Goal: Information Seeking & Learning: Learn about a topic

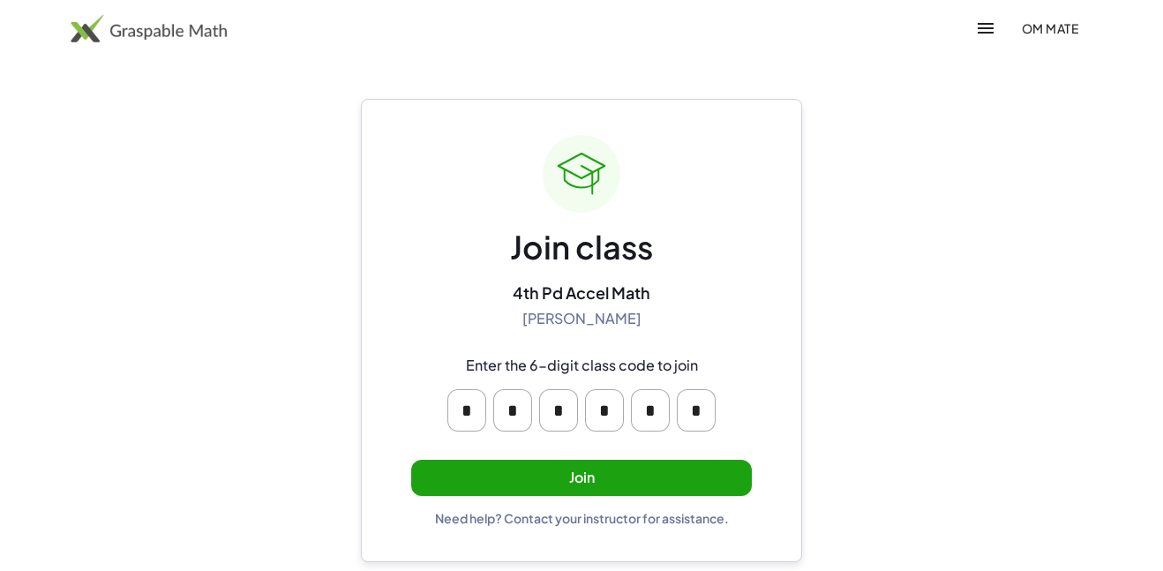
click at [591, 484] on button "Join" at bounding box center [581, 478] width 341 height 36
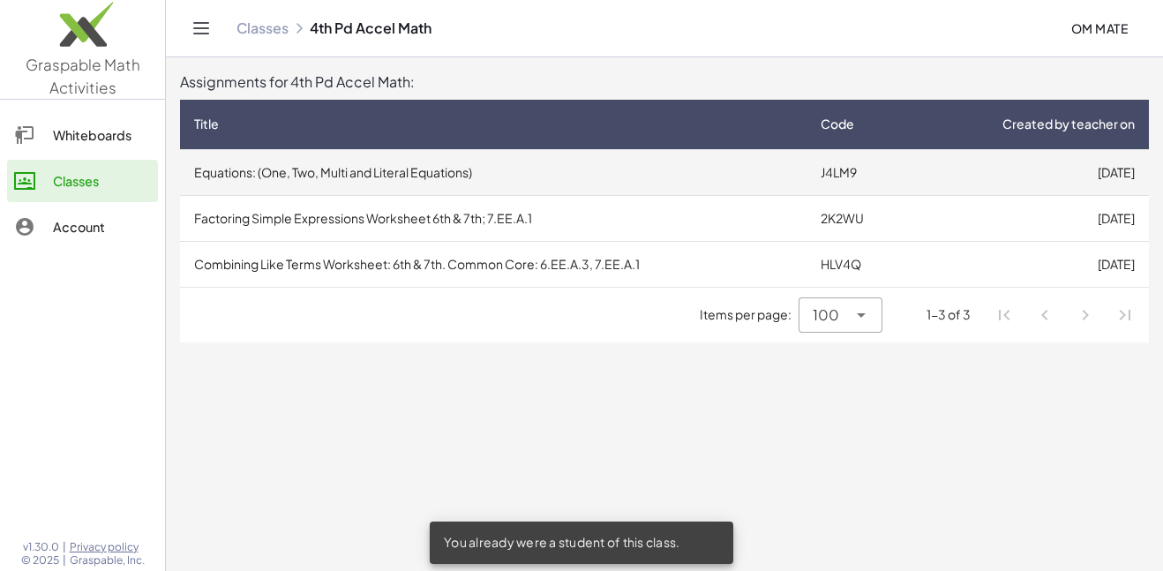
click at [666, 165] on td "Equations: (One, Two, Multi and Literal Equations)" at bounding box center [493, 172] width 627 height 46
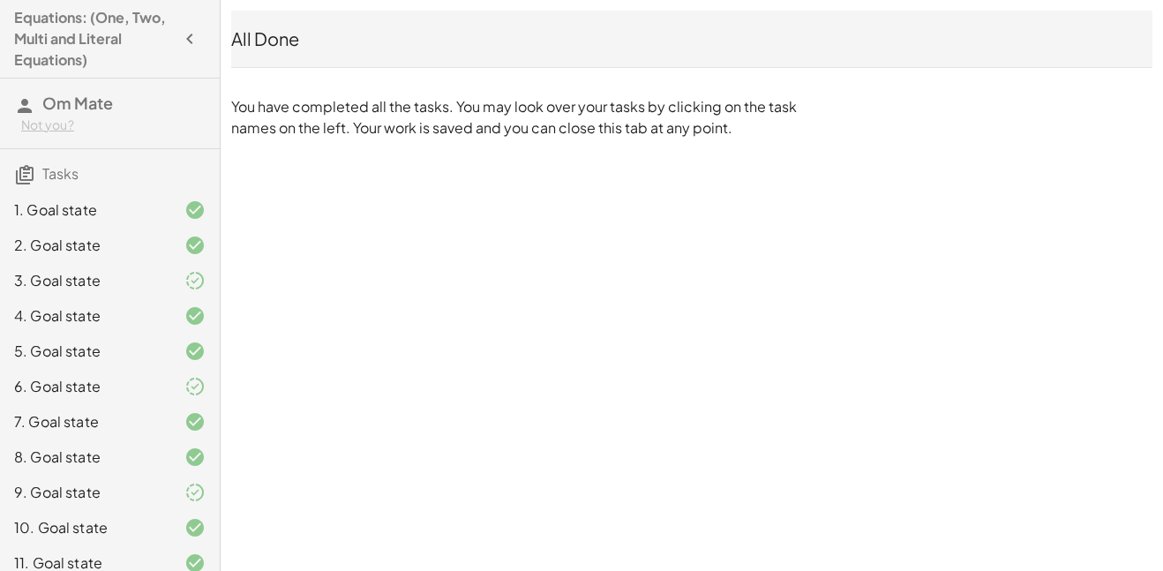
click at [242, 40] on div "All Done" at bounding box center [692, 38] width 922 height 25
click at [200, 41] on button "button" at bounding box center [190, 39] width 32 height 32
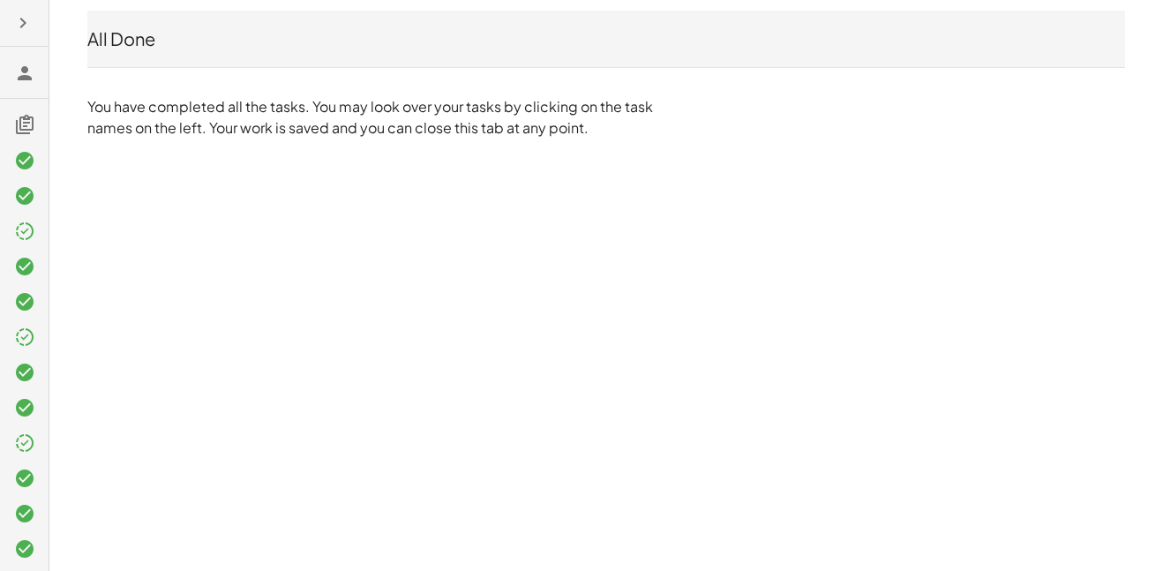
click at [23, 73] on icon at bounding box center [24, 73] width 21 height 21
click at [26, 128] on icon at bounding box center [24, 124] width 21 height 21
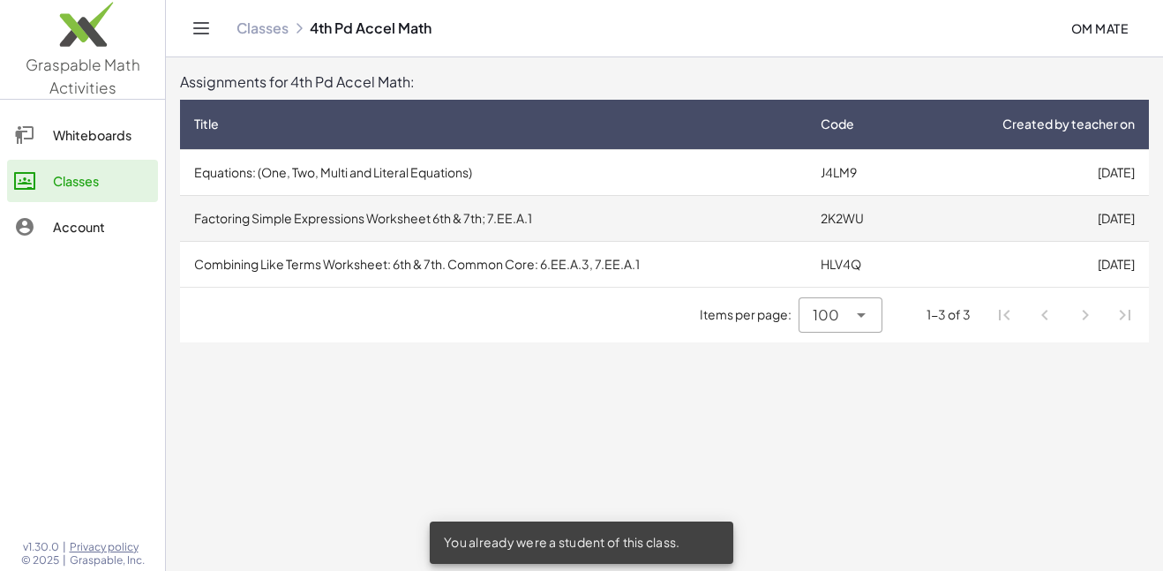
click at [308, 227] on td "Factoring Simple Expressions Worksheet 6th & 7th; 7.EE.A.1" at bounding box center [493, 218] width 627 height 46
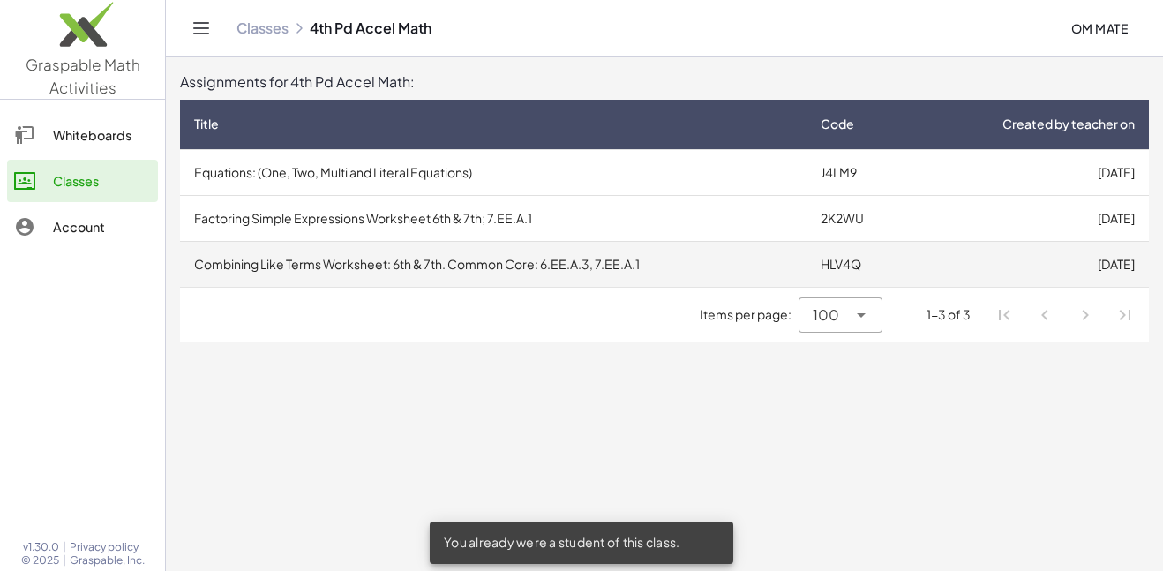
click at [384, 254] on td "Combining Like Terms Worksheet: 6th & 7th. Common Core: 6.EE.A.3, 7.EE.A.1" at bounding box center [493, 264] width 627 height 46
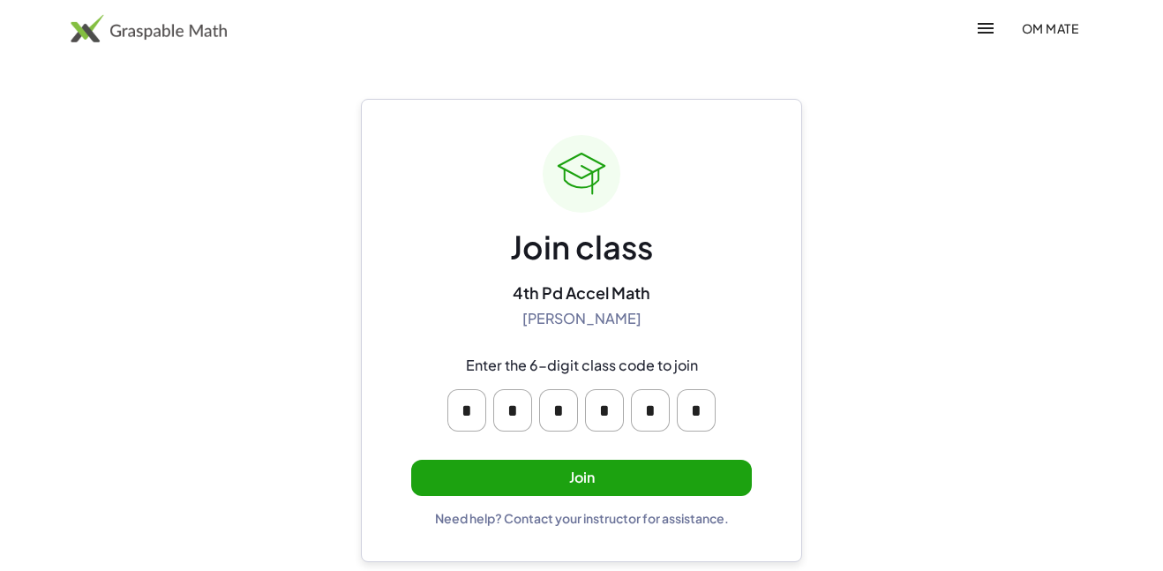
click at [689, 487] on button "Join" at bounding box center [581, 478] width 341 height 36
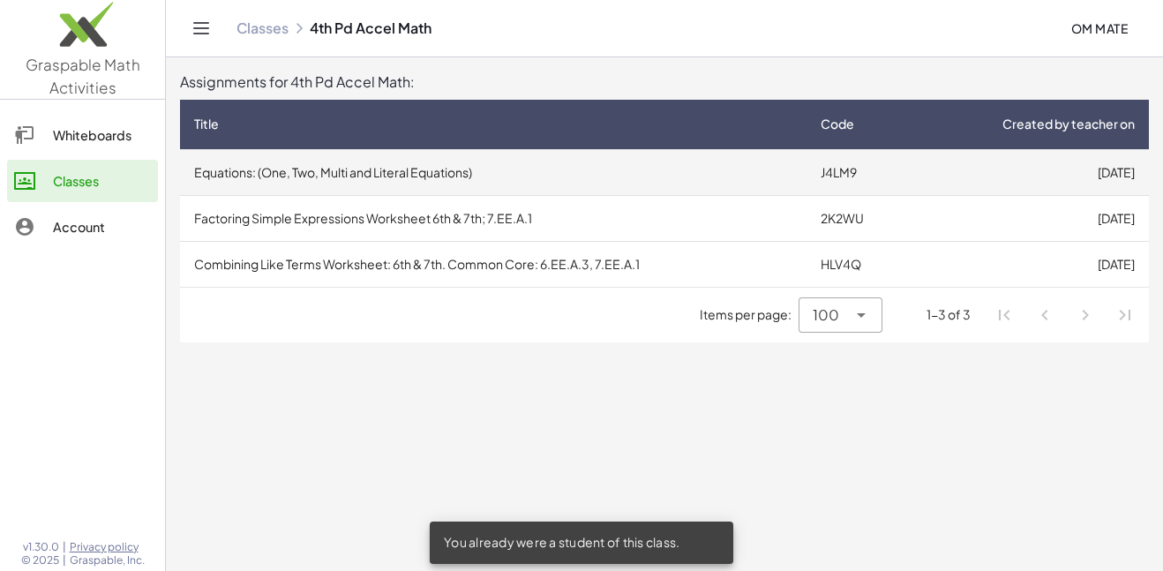
click at [535, 168] on td "Equations: (One, Two, Multi and Literal Equations)" at bounding box center [493, 172] width 627 height 46
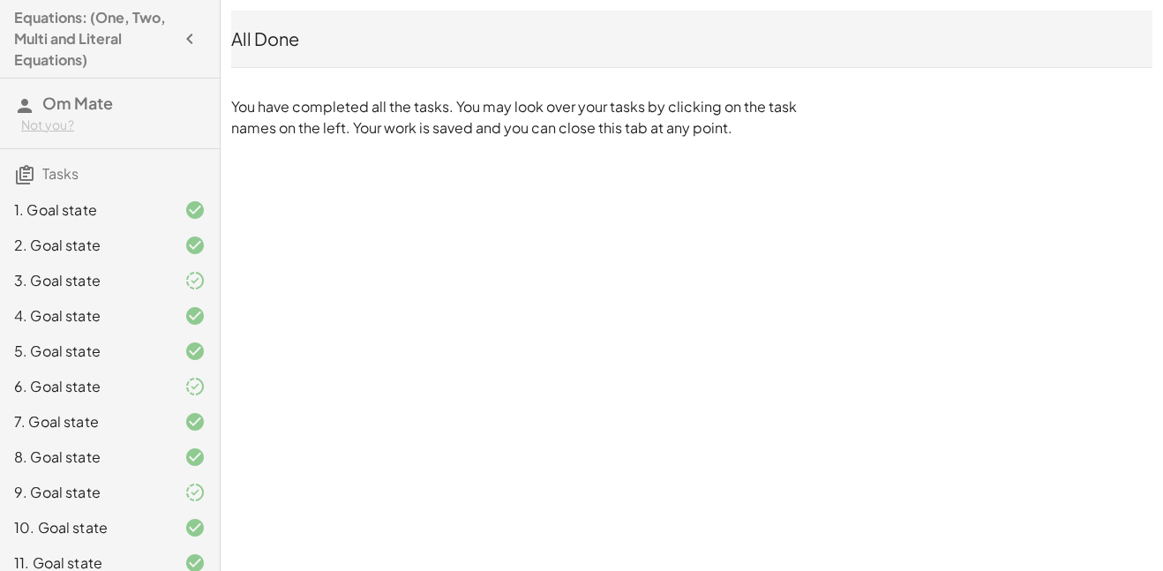
click at [53, 204] on div "1. Goal state" at bounding box center [85, 210] width 142 height 21
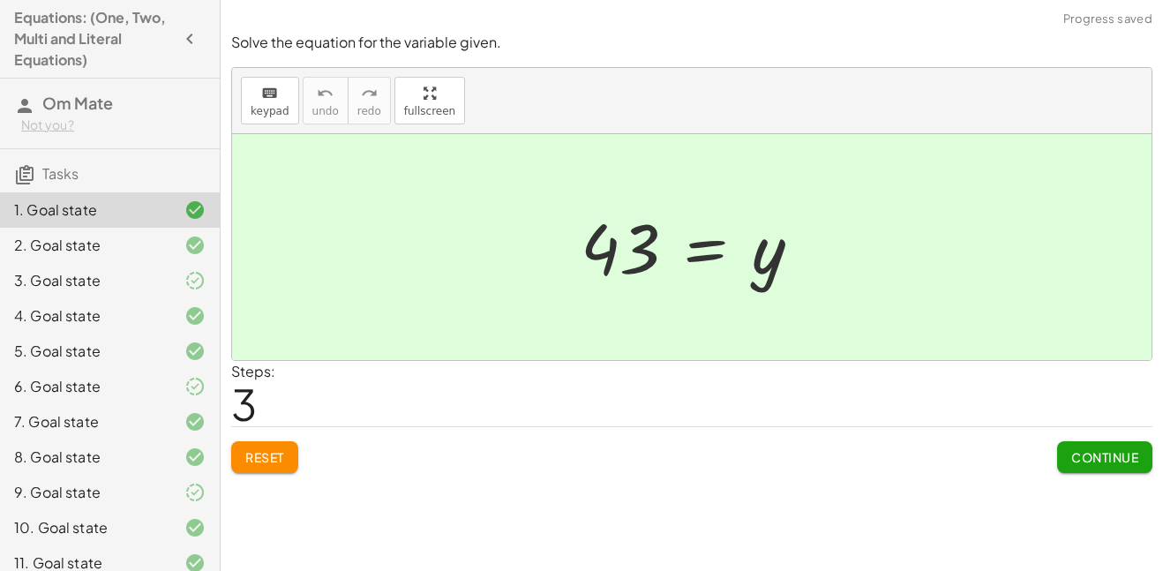
click at [249, 463] on span "Reset" at bounding box center [264, 457] width 39 height 16
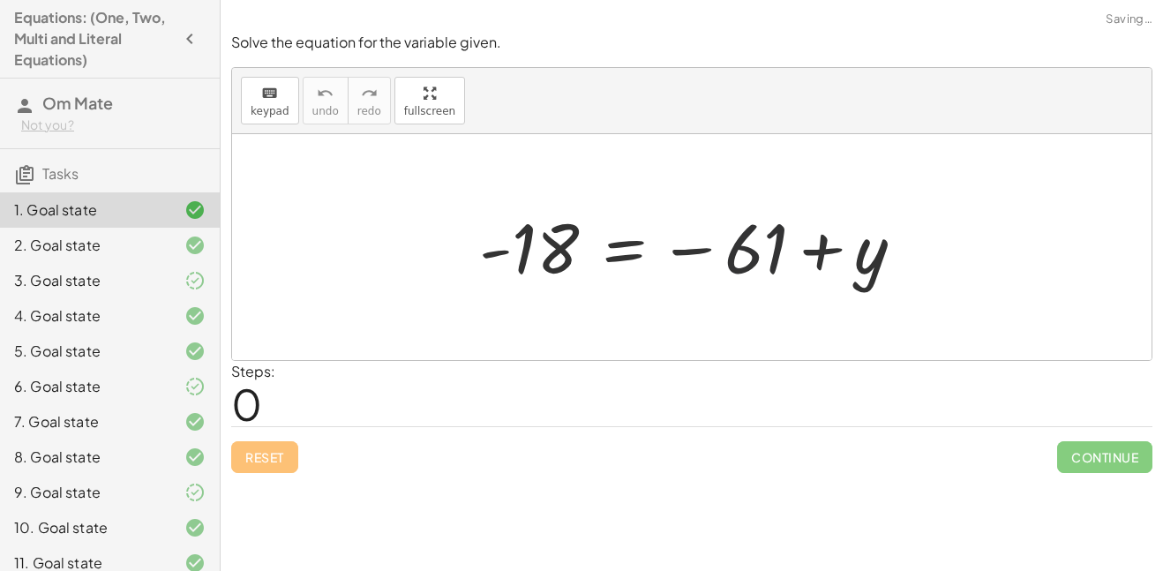
click at [726, 227] on div at bounding box center [699, 247] width 456 height 87
drag, startPoint x: 806, startPoint y: 273, endPoint x: 794, endPoint y: 261, distance: 16.2
click at [794, 261] on div at bounding box center [699, 247] width 456 height 87
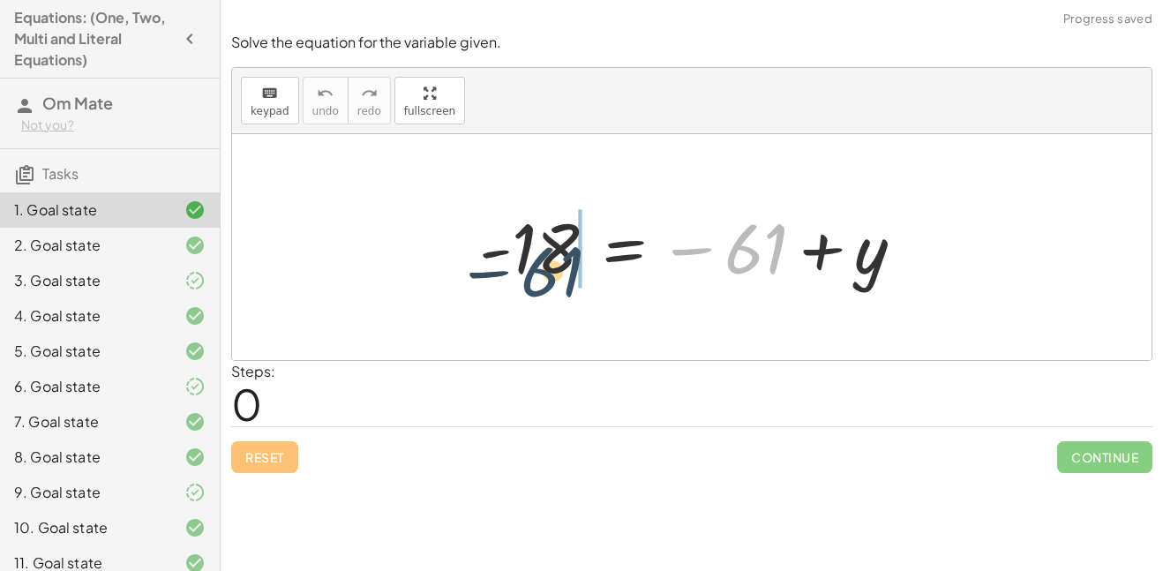
drag, startPoint x: 771, startPoint y: 260, endPoint x: 530, endPoint y: 277, distance: 241.6
click at [530, 277] on div at bounding box center [699, 247] width 456 height 87
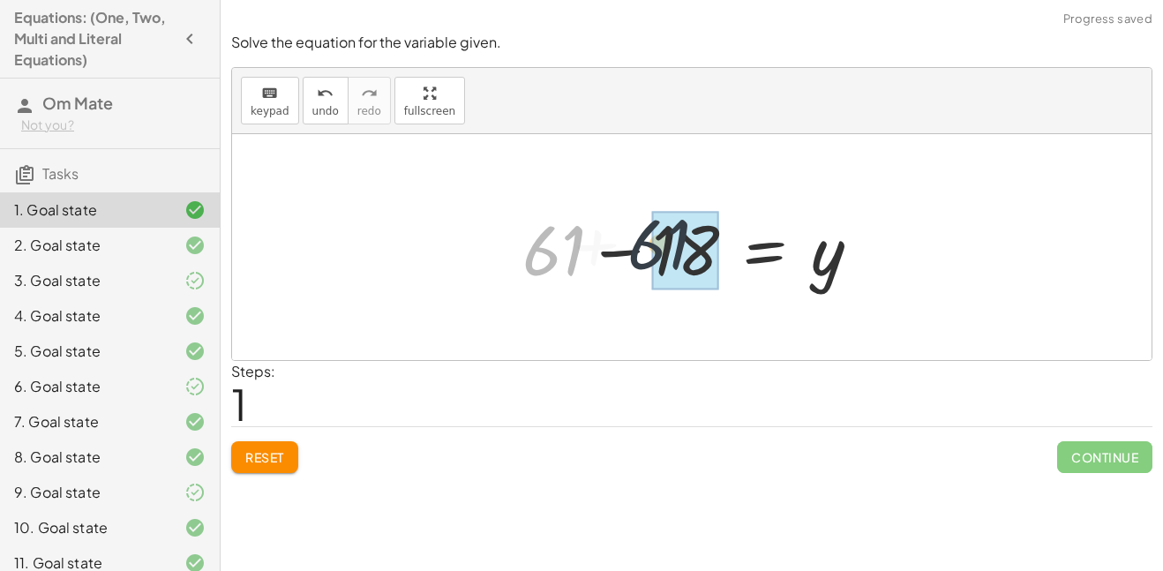
drag, startPoint x: 423, startPoint y: 253, endPoint x: 560, endPoint y: 246, distance: 137.0
click at [560, 246] on div at bounding box center [699, 247] width 370 height 91
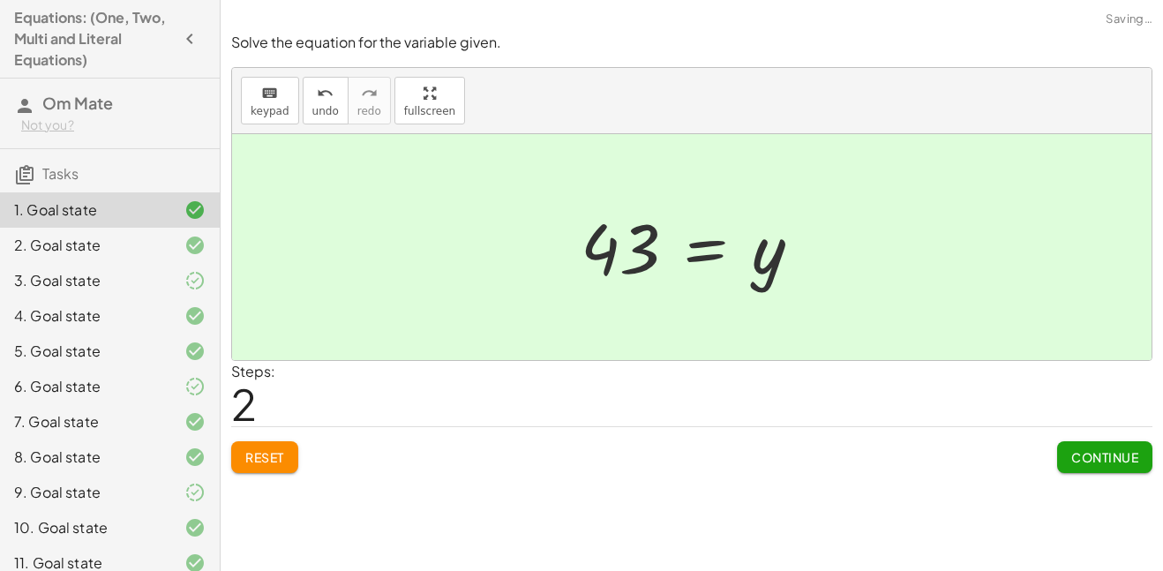
click at [1092, 450] on span "Continue" at bounding box center [1105, 457] width 67 height 16
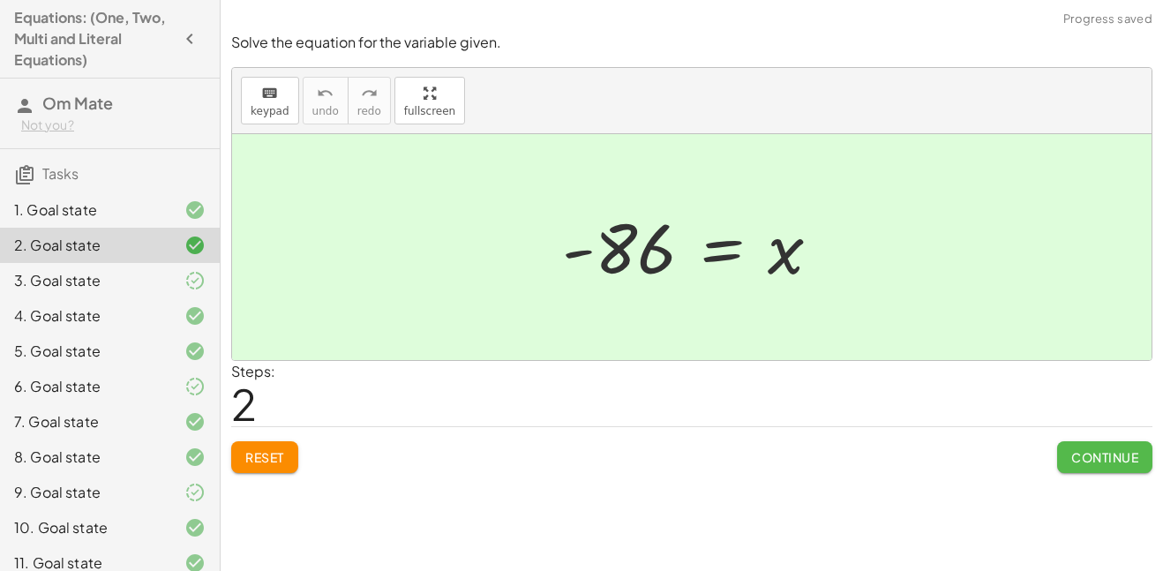
click at [1126, 462] on span "Continue" at bounding box center [1105, 457] width 67 height 16
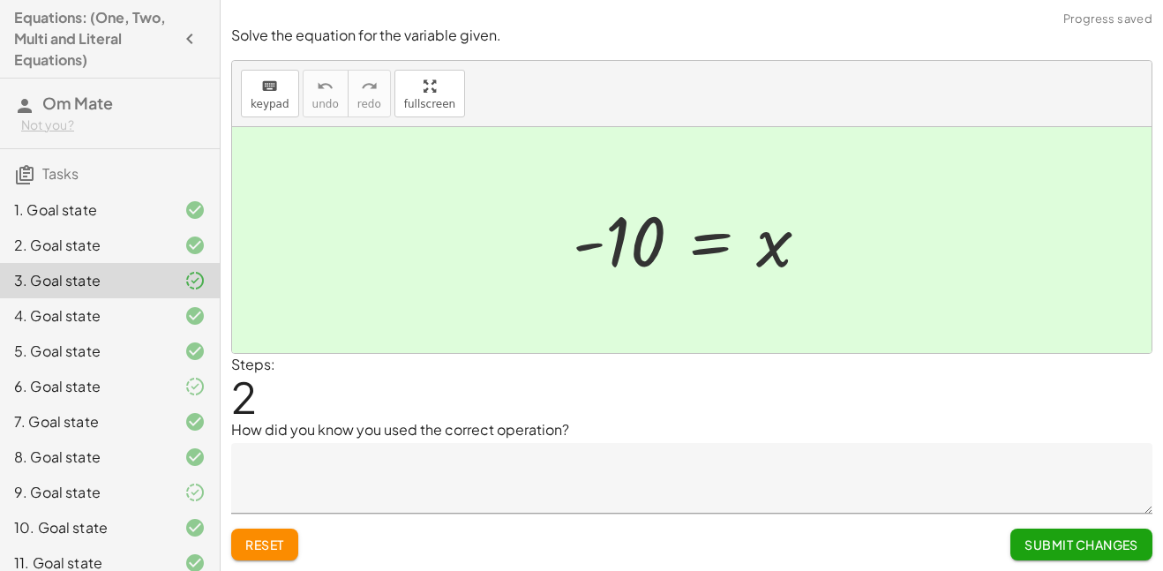
click at [1079, 530] on button "Submit Changes" at bounding box center [1082, 545] width 142 height 32
click at [1080, 542] on span "Continue" at bounding box center [1105, 545] width 67 height 16
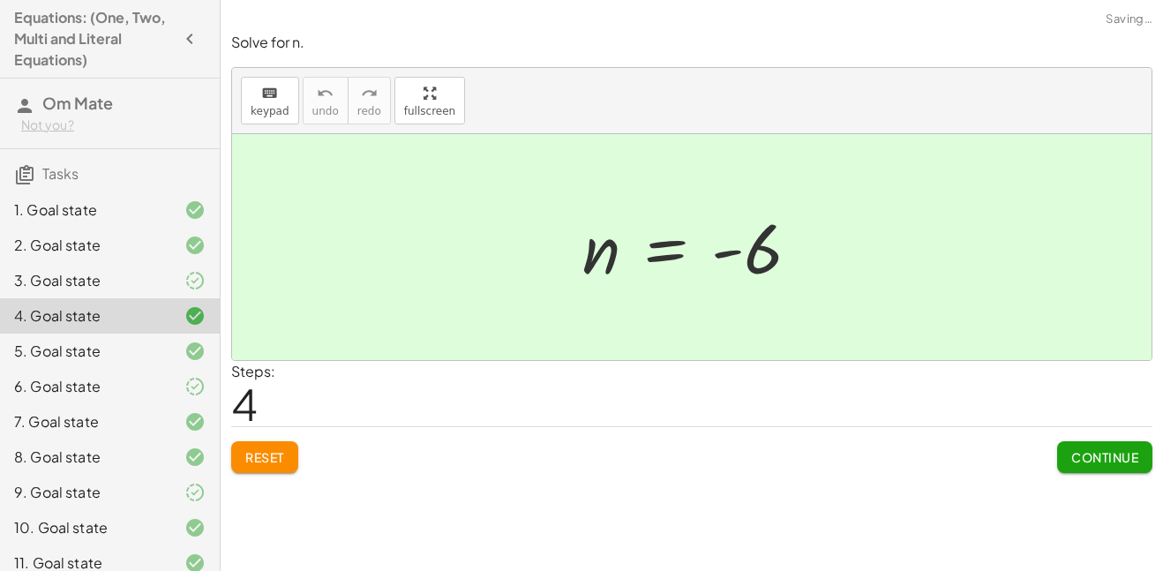
click at [288, 464] on button "Reset" at bounding box center [264, 457] width 67 height 32
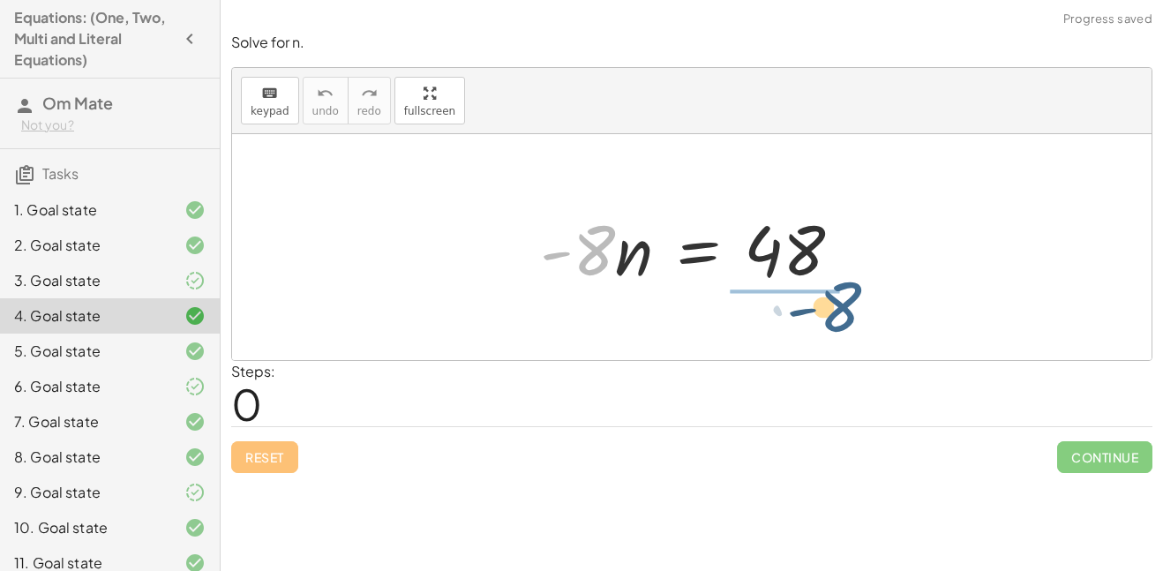
drag, startPoint x: 582, startPoint y: 262, endPoint x: 833, endPoint y: 319, distance: 257.8
click at [833, 319] on div "· - 8 · - 8 · n = 48" at bounding box center [692, 247] width 920 height 226
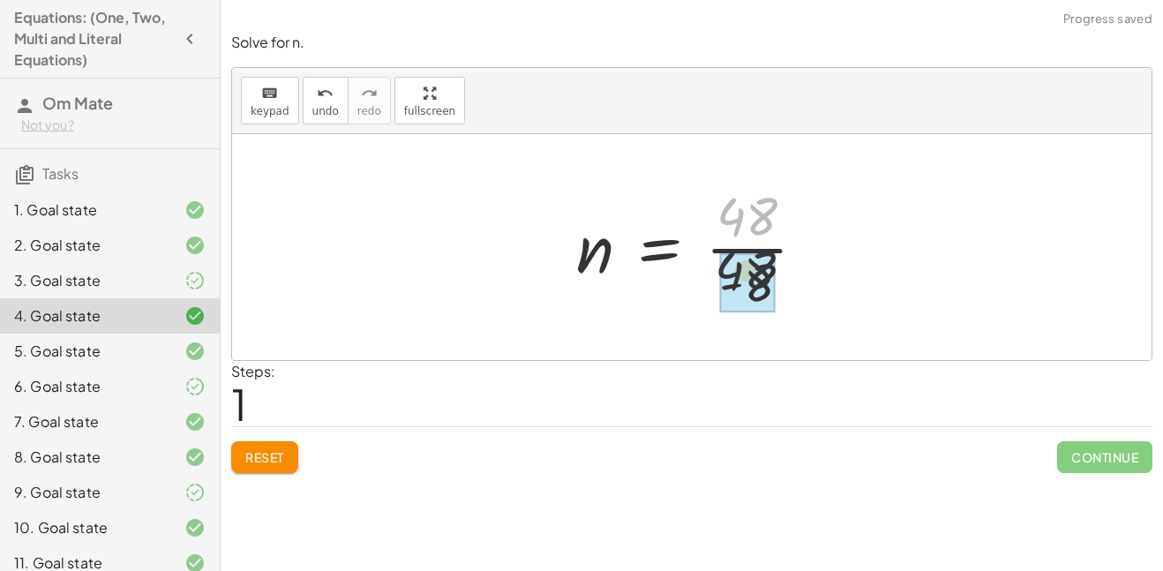
drag, startPoint x: 785, startPoint y: 207, endPoint x: 777, endPoint y: 281, distance: 74.6
click at [777, 281] on div at bounding box center [699, 247] width 262 height 136
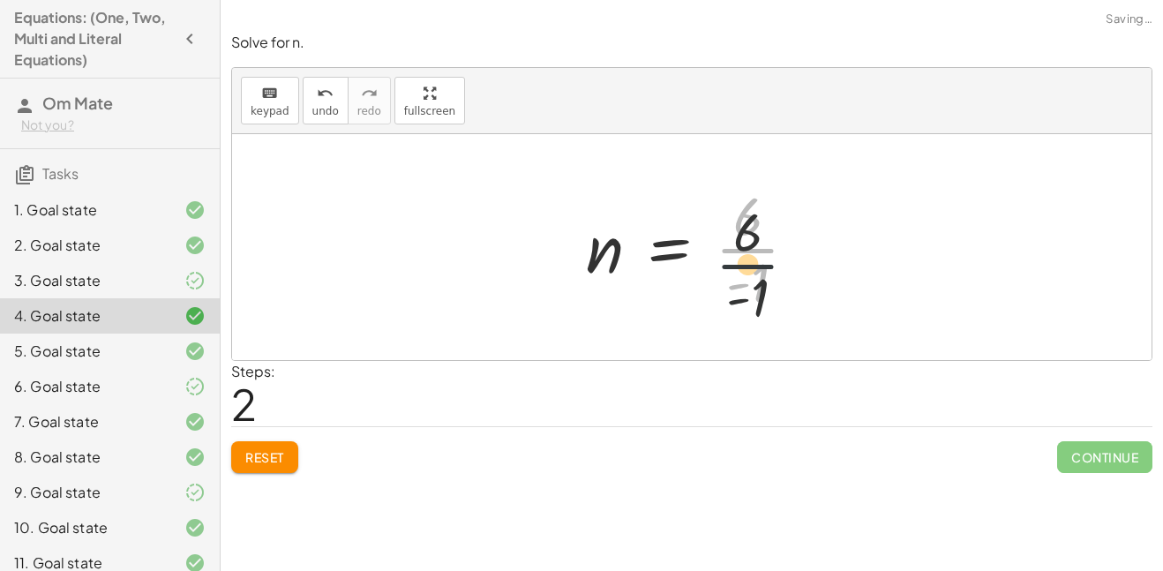
drag, startPoint x: 746, startPoint y: 237, endPoint x: 745, endPoint y: 275, distance: 37.1
click at [745, 275] on div at bounding box center [699, 247] width 244 height 136
drag, startPoint x: 757, startPoint y: 188, endPoint x: 753, endPoint y: 249, distance: 61.0
click at [753, 249] on div at bounding box center [699, 247] width 244 height 136
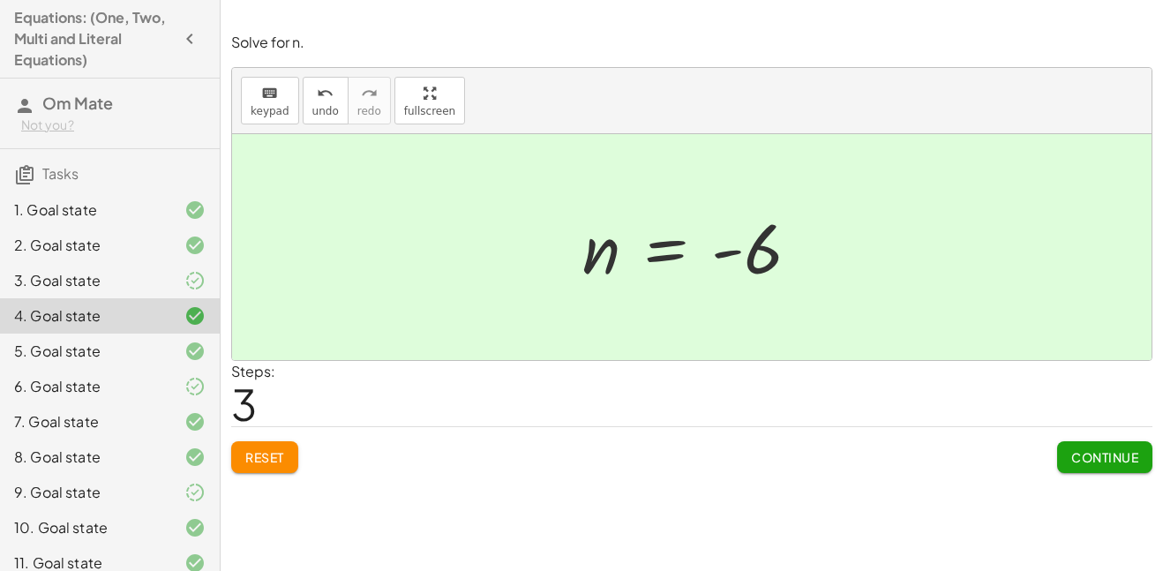
click at [1122, 463] on span "Continue" at bounding box center [1105, 457] width 67 height 16
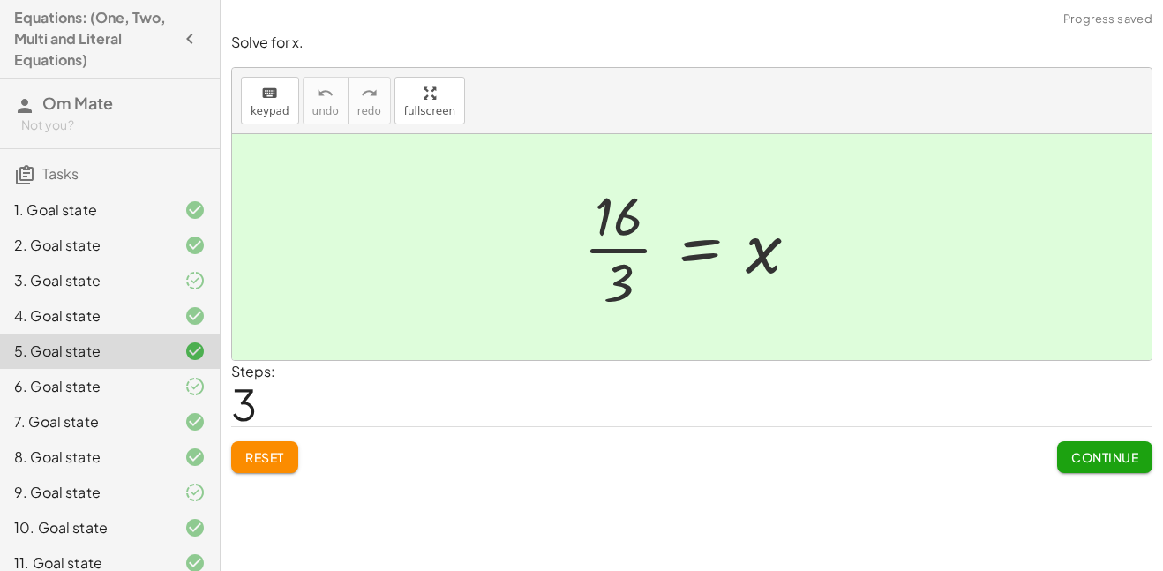
click at [1080, 463] on span "Continue" at bounding box center [1105, 457] width 67 height 16
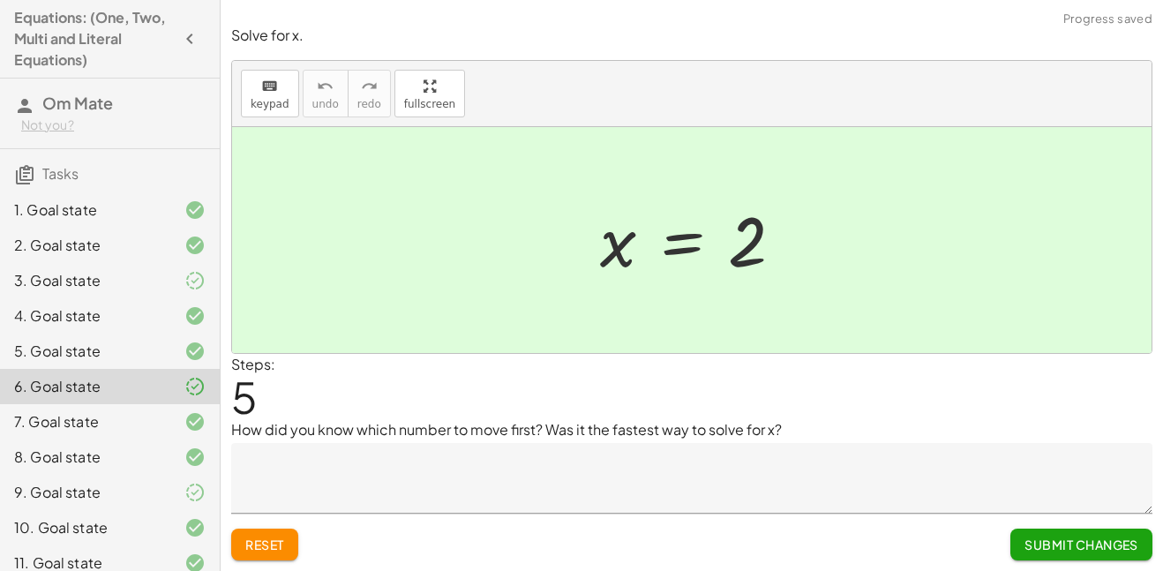
click at [1091, 534] on button "Submit Changes" at bounding box center [1082, 545] width 142 height 32
click at [1091, 534] on button "Continue" at bounding box center [1105, 545] width 95 height 32
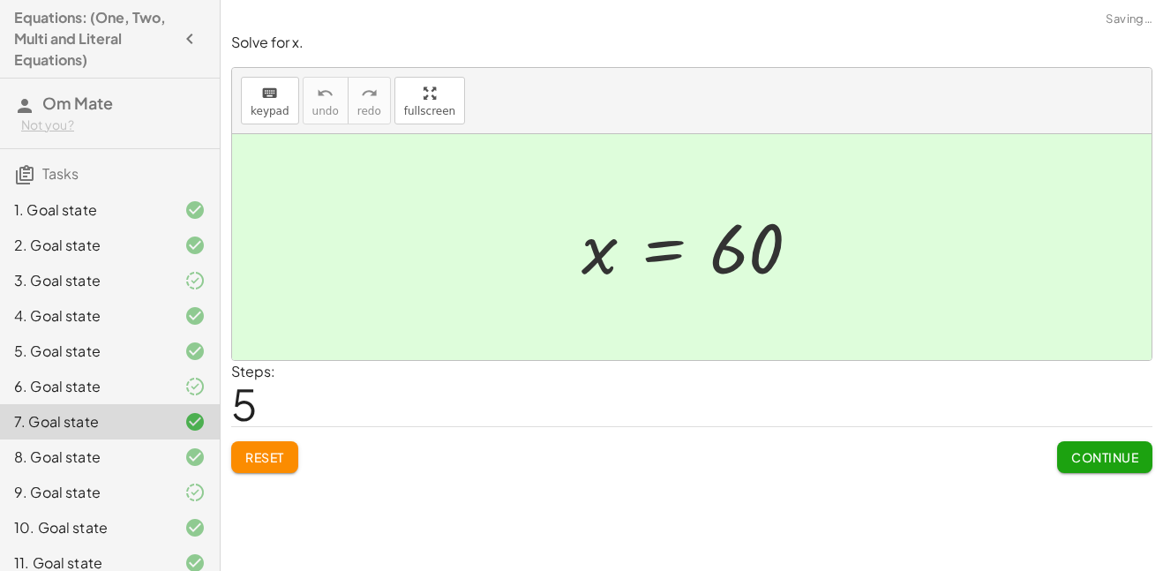
click at [1105, 457] on span "Continue" at bounding box center [1105, 457] width 67 height 16
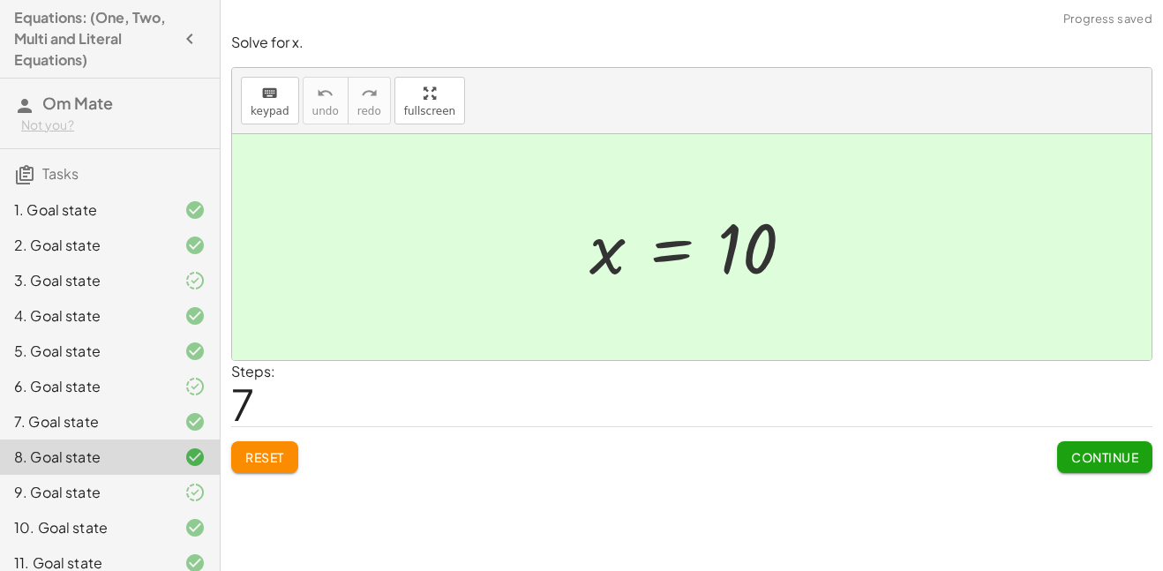
click at [0, 0] on div "Solve for x. keyboard keypad undo undo redo redo fullscreen + · · 3 · 2 · x − 8…" at bounding box center [0, 0] width 0 height 0
click at [1099, 472] on button "Continue" at bounding box center [1105, 457] width 95 height 32
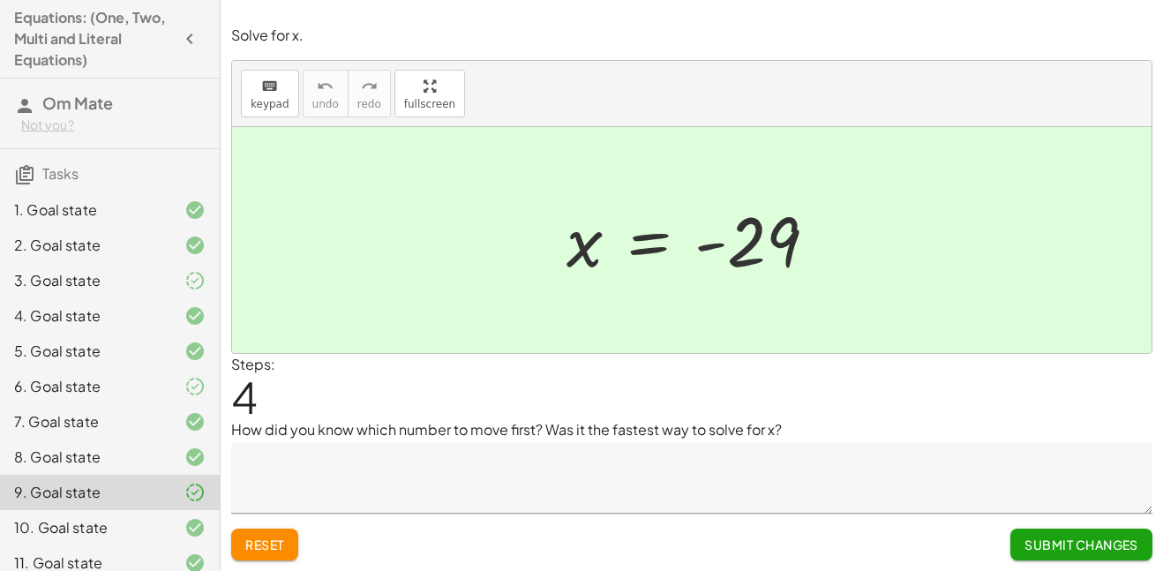
click at [1066, 551] on span "Submit Changes" at bounding box center [1082, 545] width 114 height 16
click at [162, 369] on div "4. Goal state" at bounding box center [110, 386] width 220 height 35
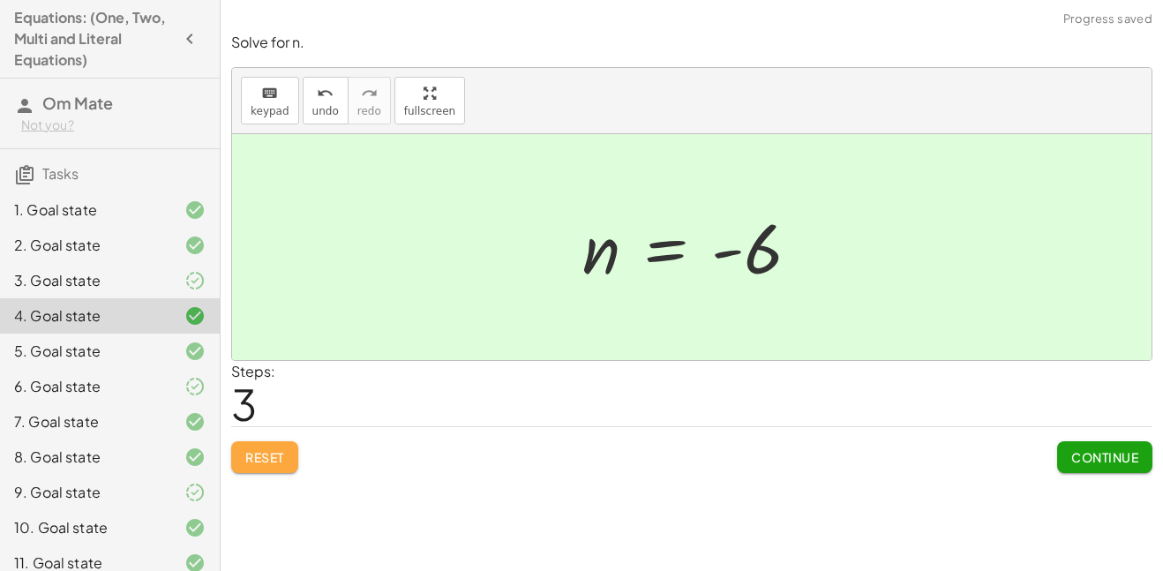
click at [285, 467] on button "Reset" at bounding box center [264, 457] width 67 height 32
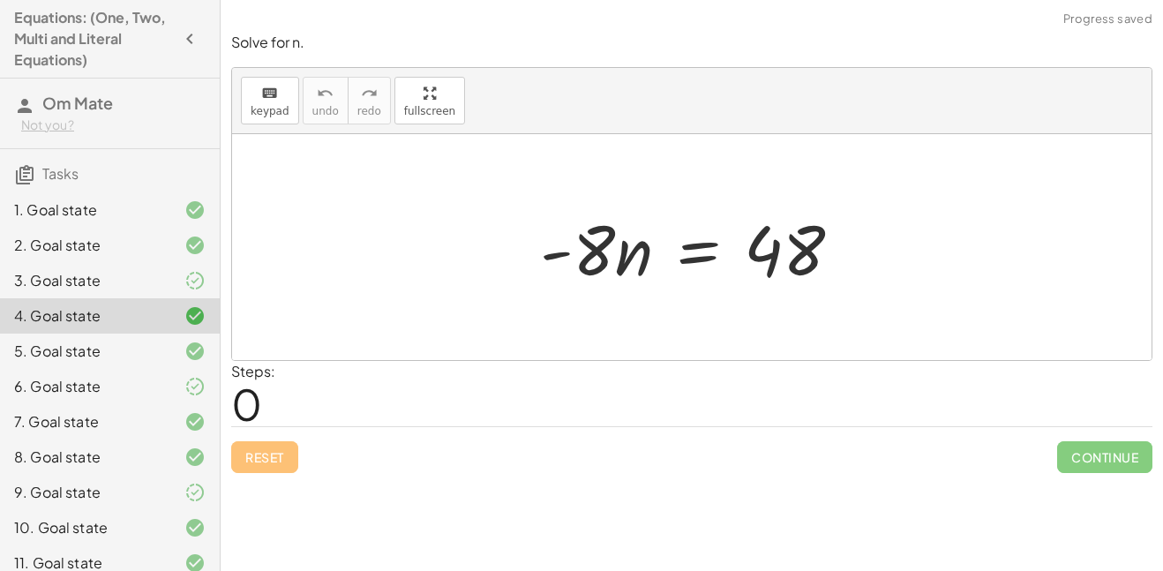
click at [94, 568] on div "11. Goal state" at bounding box center [85, 563] width 142 height 21
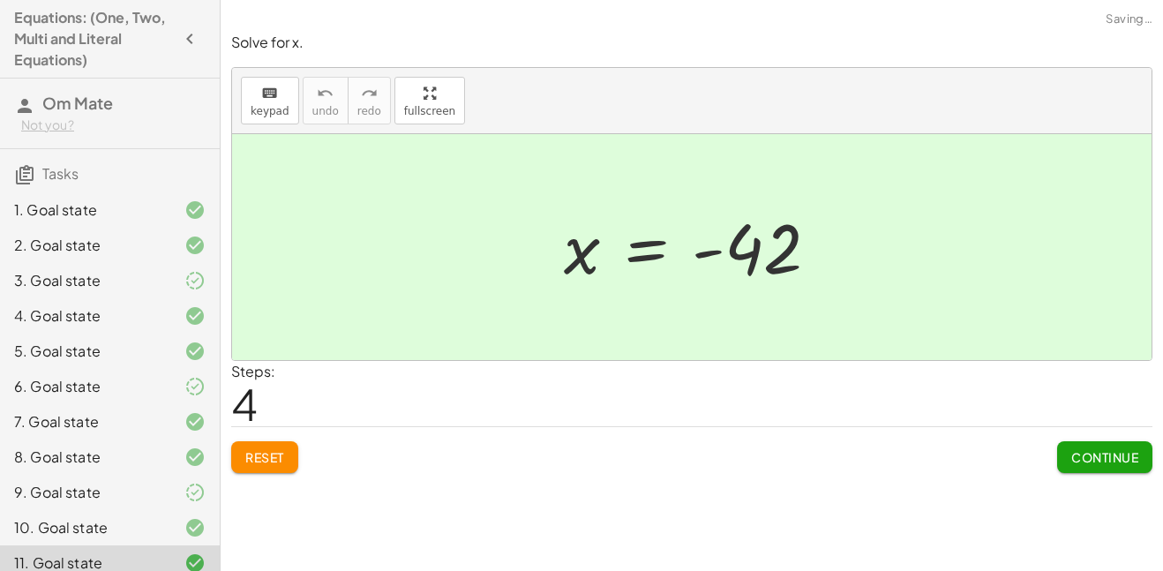
click at [261, 455] on span "Reset" at bounding box center [264, 457] width 39 height 16
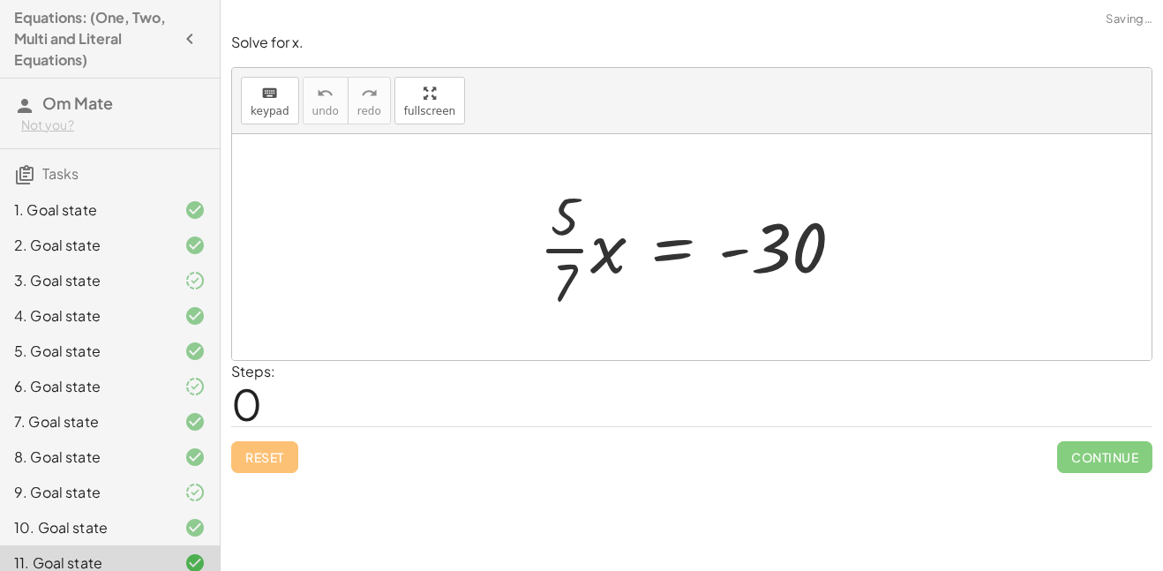
scroll to position [546, 0]
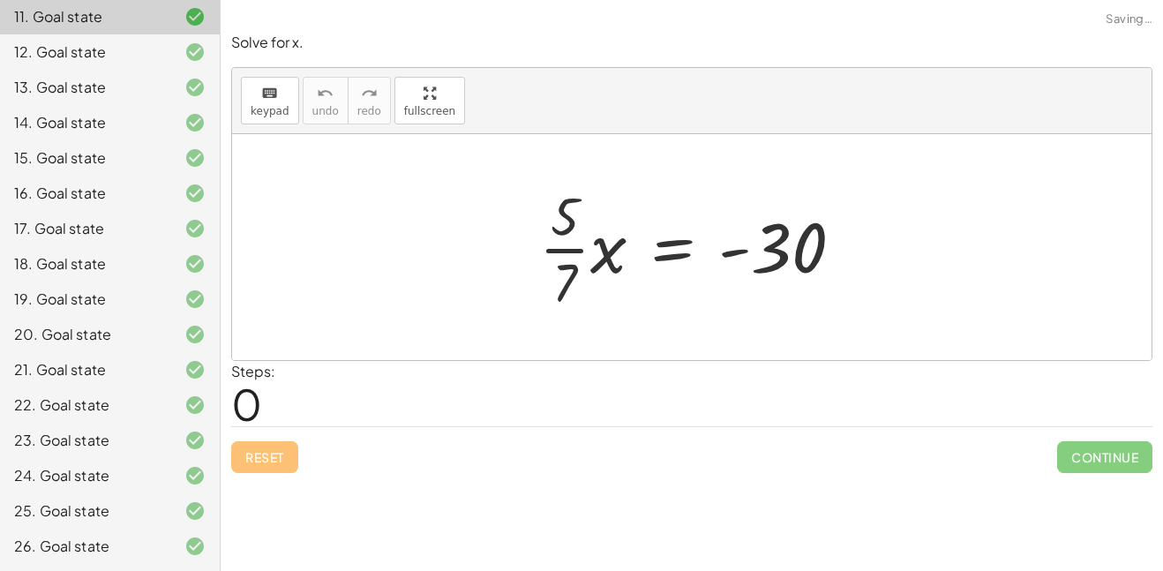
click at [97, 537] on div "26. Goal state" at bounding box center [85, 546] width 142 height 21
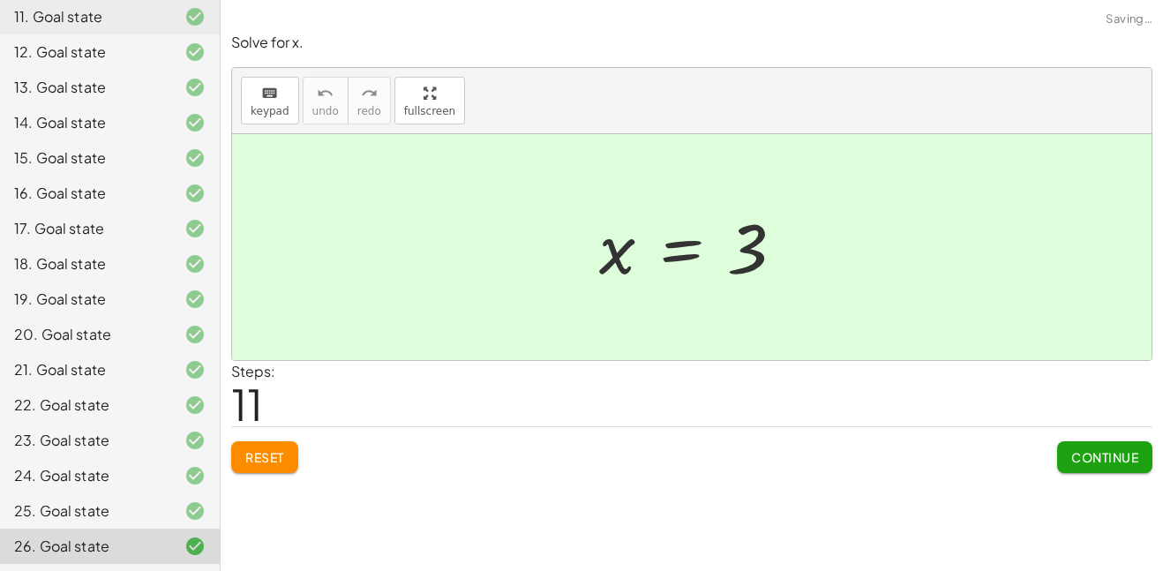
click at [275, 467] on button "Reset" at bounding box center [264, 457] width 67 height 32
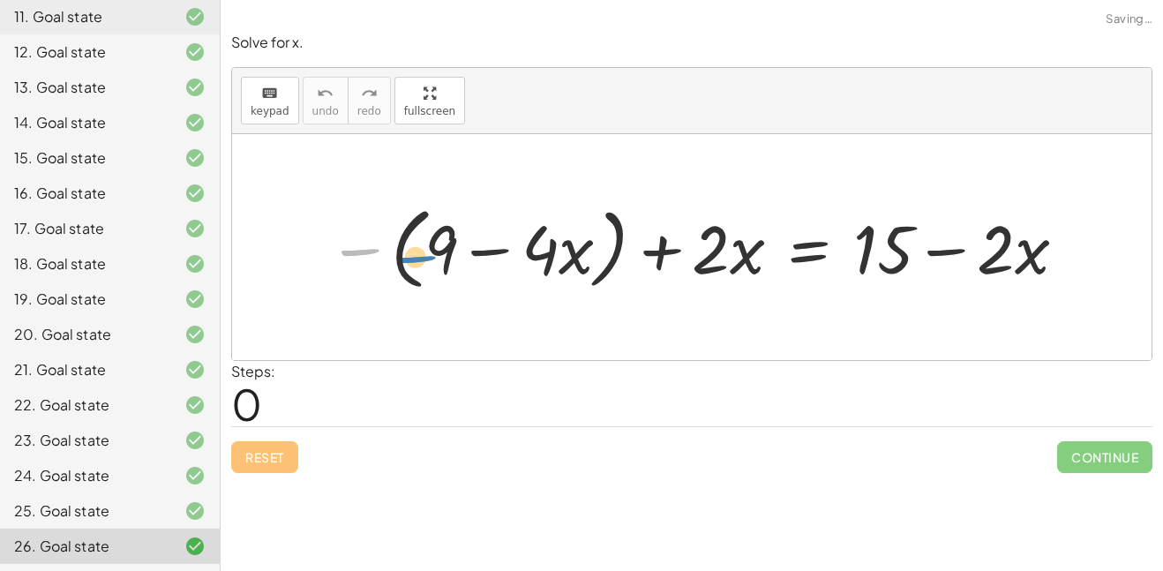
drag, startPoint x: 371, startPoint y: 254, endPoint x: 427, endPoint y: 261, distance: 56.9
click at [427, 261] on div at bounding box center [699, 247] width 760 height 98
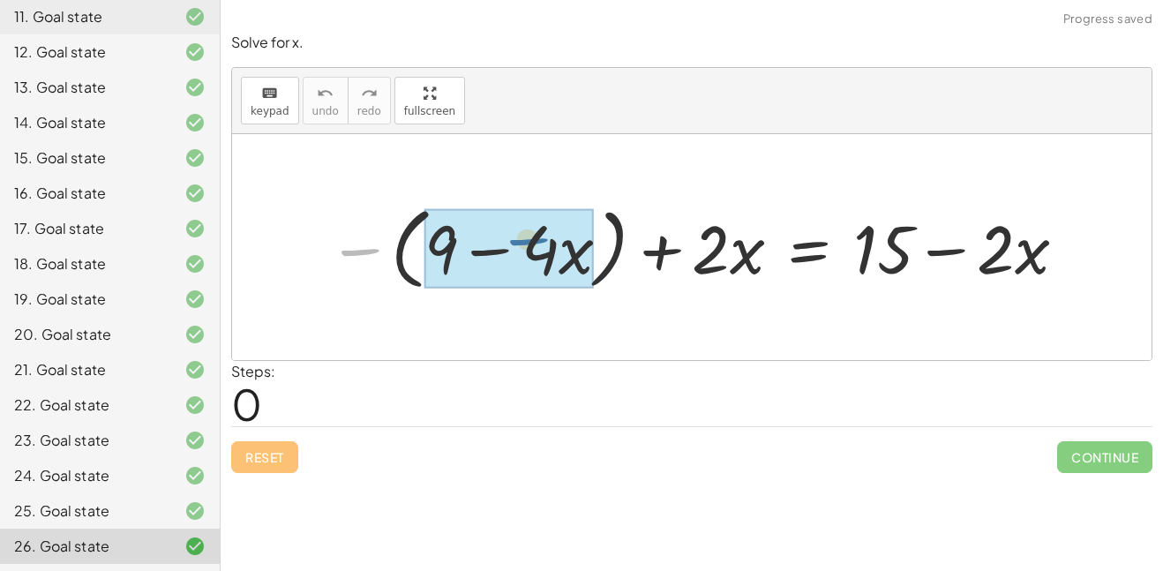
drag, startPoint x: 358, startPoint y: 251, endPoint x: 525, endPoint y: 246, distance: 166.9
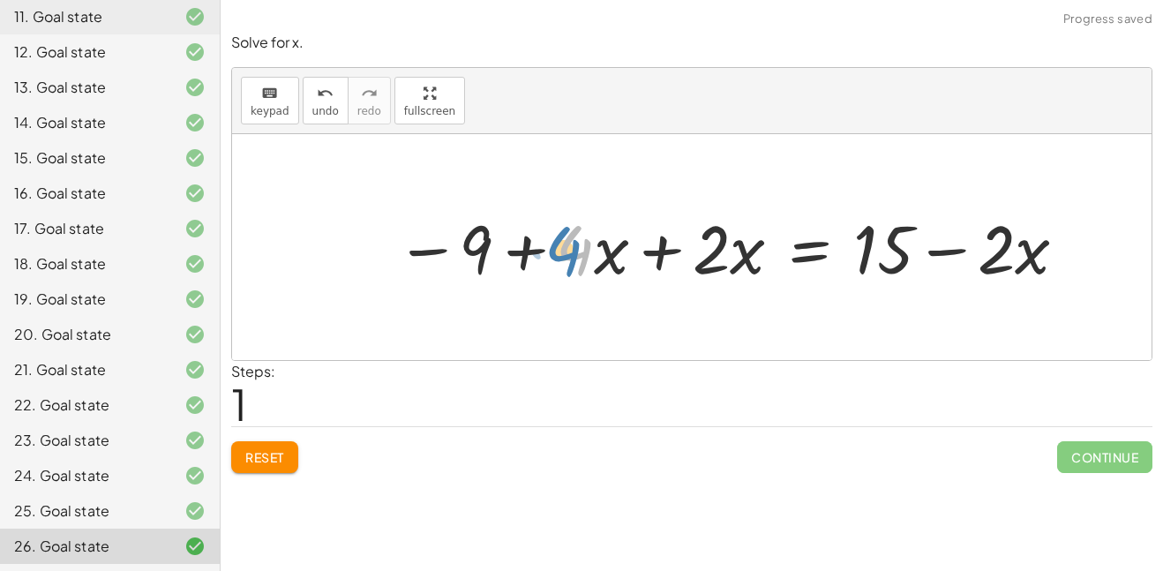
drag, startPoint x: 576, startPoint y: 255, endPoint x: 563, endPoint y: 254, distance: 12.4
click at [563, 254] on div at bounding box center [733, 247] width 692 height 88
drag, startPoint x: 597, startPoint y: 290, endPoint x: 641, endPoint y: 302, distance: 45.6
click at [641, 302] on div "− ( + 9 − · 4 · x ) + · 2 · x = + 15 − · 2 · x 9 · 4 · x + · 2 · x = + 15 − · 2…" at bounding box center [692, 247] width 920 height 226
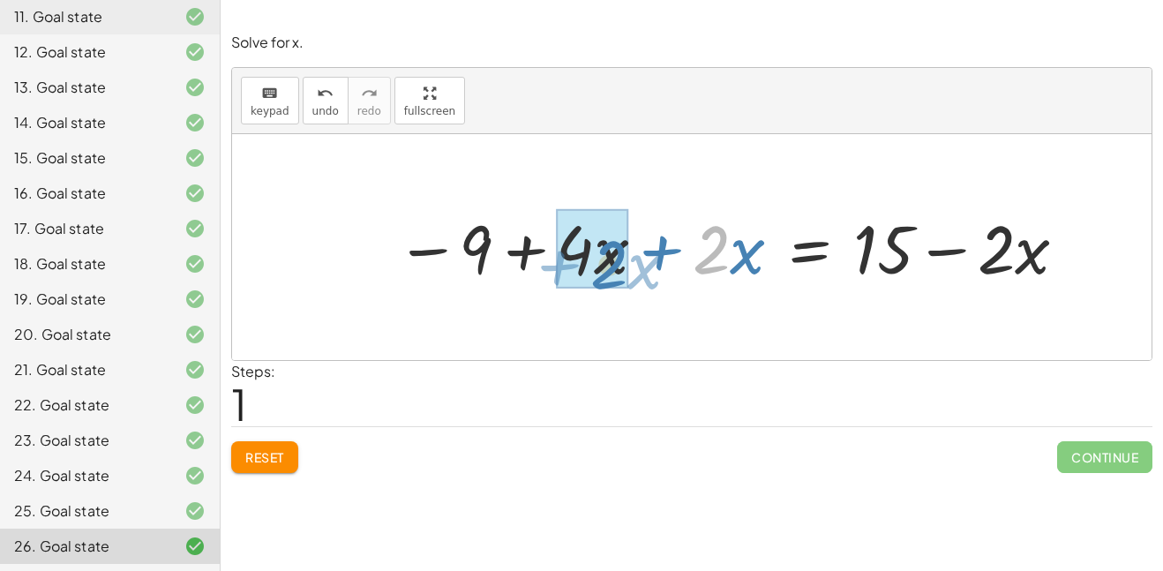
drag, startPoint x: 693, startPoint y: 234, endPoint x: 596, endPoint y: 251, distance: 98.5
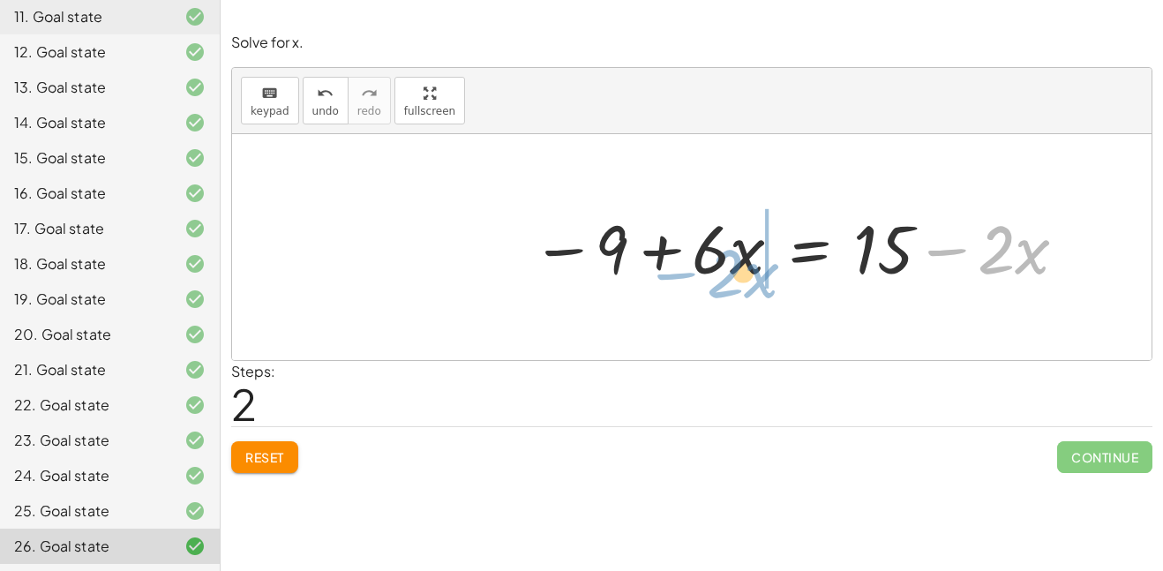
drag, startPoint x: 953, startPoint y: 272, endPoint x: 682, endPoint y: 294, distance: 271.9
click at [682, 294] on div "− ( + 9 − · 4 · x ) + · 2 · x = + 15 − · 2 · x − 9 + · 4 · x + · 2 · x = + 15 −…" at bounding box center [794, 247] width 578 height 97
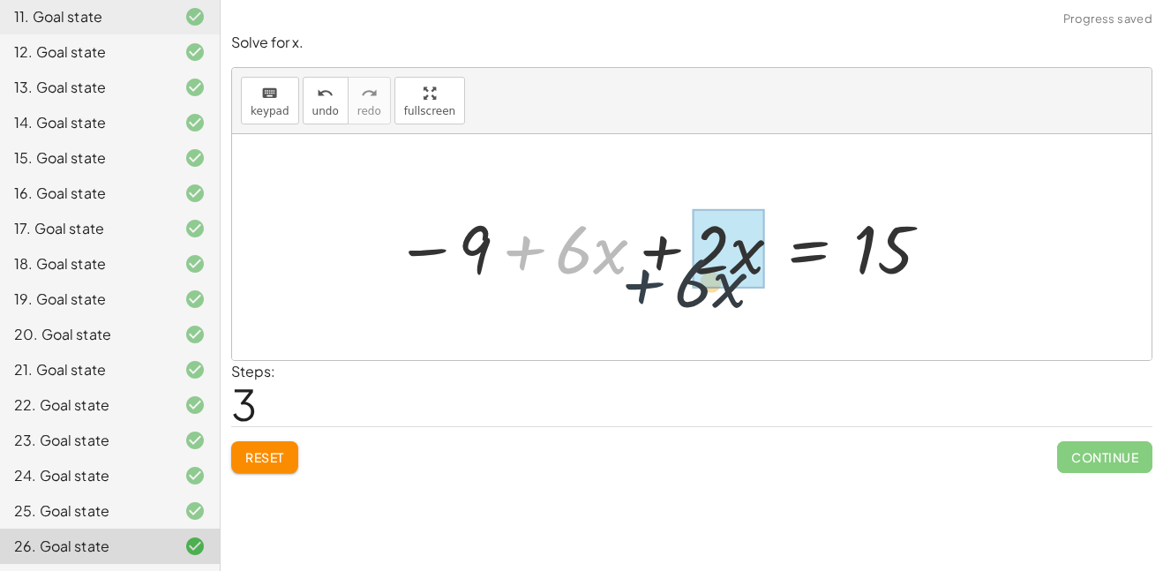
drag, startPoint x: 547, startPoint y: 253, endPoint x: 666, endPoint y: 275, distance: 120.2
click at [666, 275] on div at bounding box center [664, 247] width 556 height 88
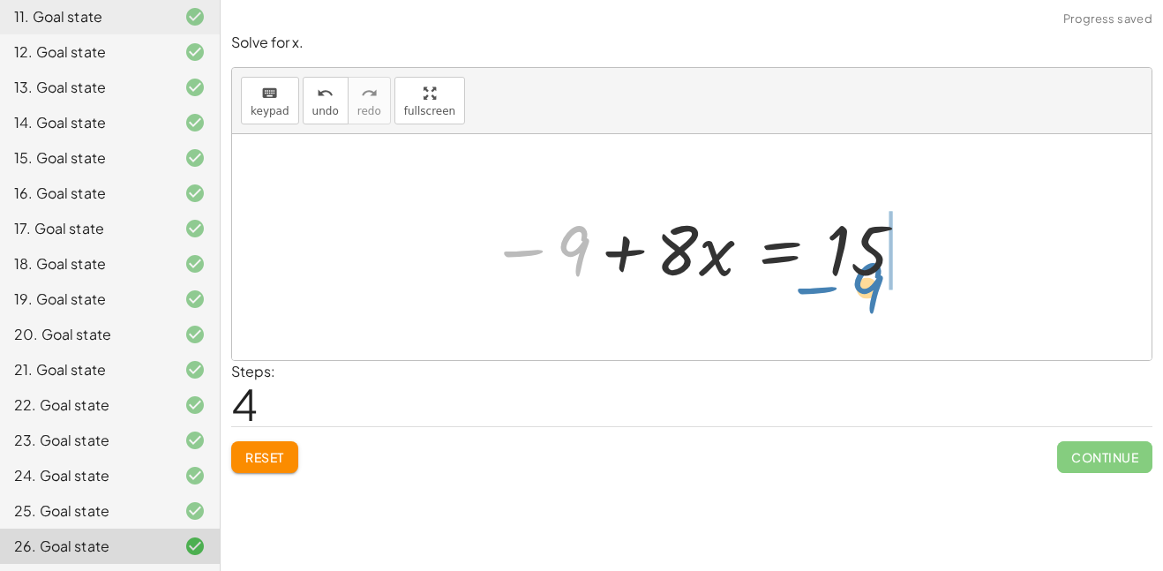
drag, startPoint x: 597, startPoint y: 262, endPoint x: 899, endPoint y: 297, distance: 304.0
click at [899, 297] on div "− ( + 9 − · 4 · x ) + · 2 · x = + 15 − · 2 · x − 9 + · 4 · x + · 2 · x = + 15 −…" at bounding box center [692, 247] width 920 height 226
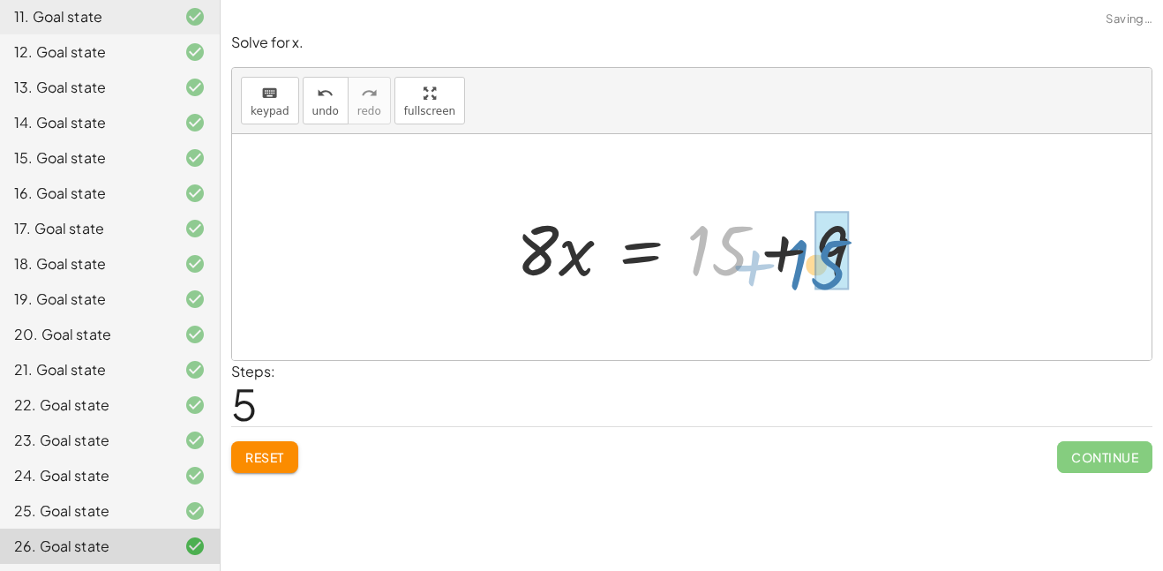
drag, startPoint x: 845, startPoint y: 272, endPoint x: 964, endPoint y: 274, distance: 119.2
click at [964, 274] on div "− ( + 9 − · 4 · x ) + · 2 · x = + 15 − · 2 · x − 9 + · 4 · x + · 2 · x = + 15 −…" at bounding box center [692, 247] width 920 height 226
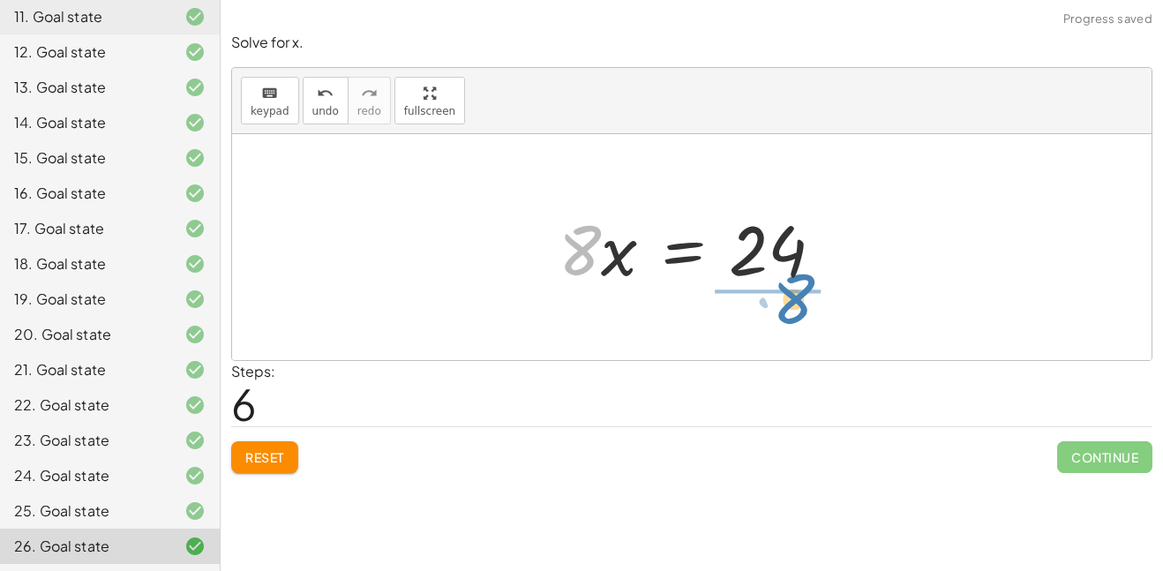
drag, startPoint x: 584, startPoint y: 272, endPoint x: 795, endPoint y: 320, distance: 216.5
click at [795, 320] on div "− ( + 9 − · 4 · x ) + · 2 · x = + 15 − · 2 · x − 9 + · 4 · x + · 2 · x = + 15 −…" at bounding box center [692, 247] width 920 height 226
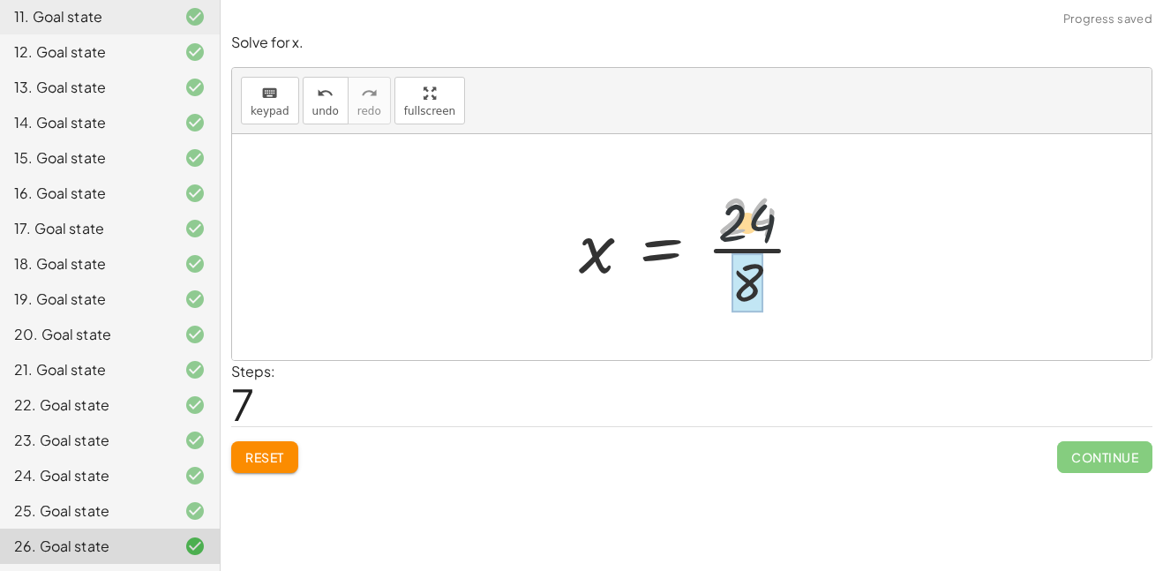
drag, startPoint x: 750, startPoint y: 232, endPoint x: 747, endPoint y: 305, distance: 73.4
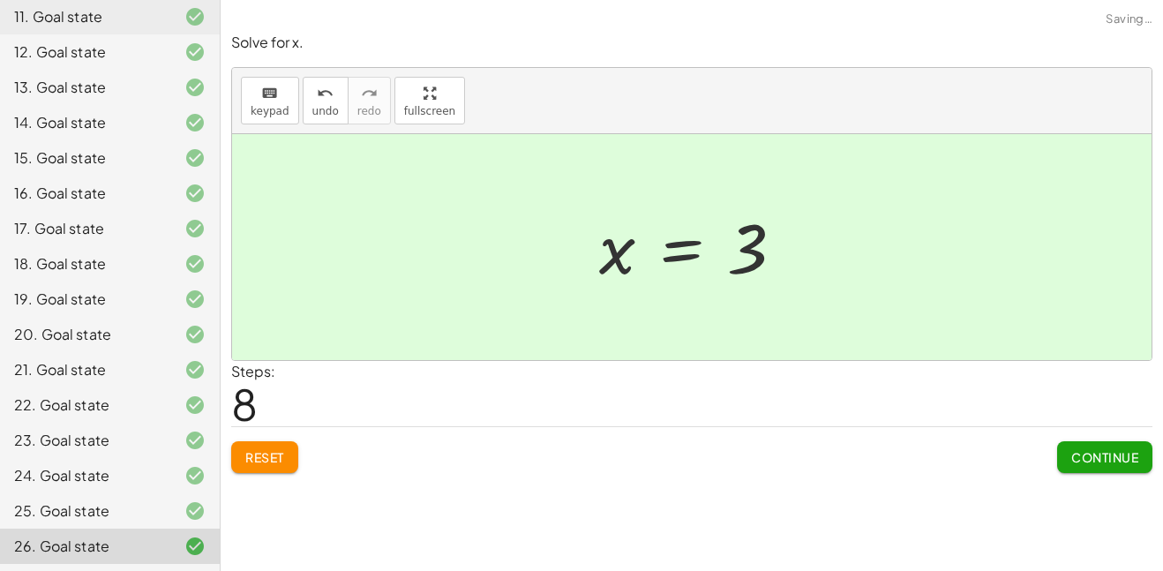
click at [1093, 458] on span "Continue" at bounding box center [1105, 457] width 67 height 16
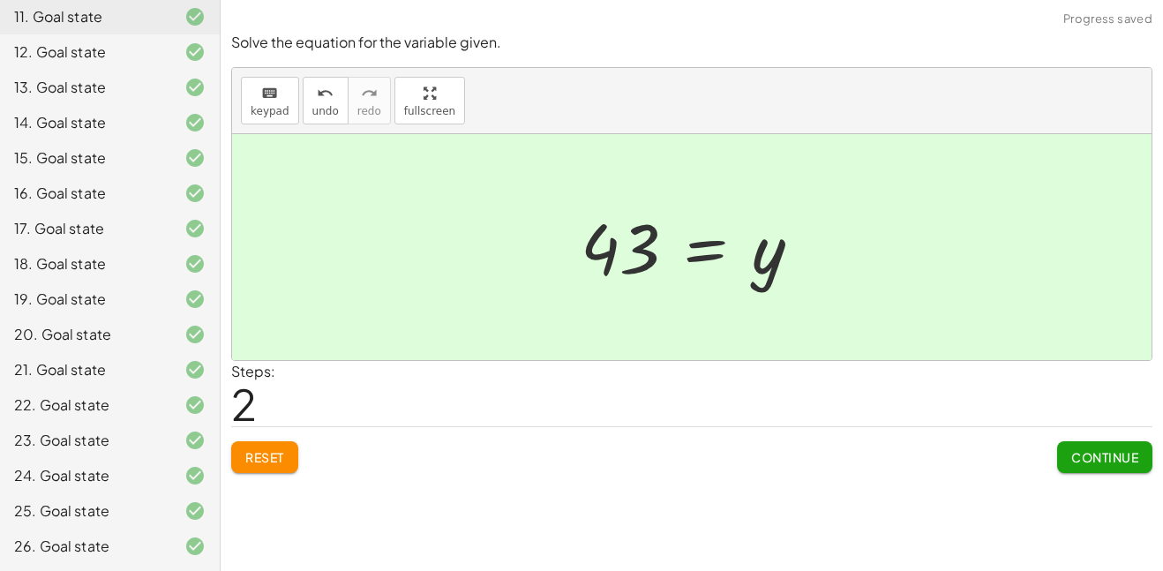
click at [235, 460] on button "Reset" at bounding box center [264, 457] width 67 height 32
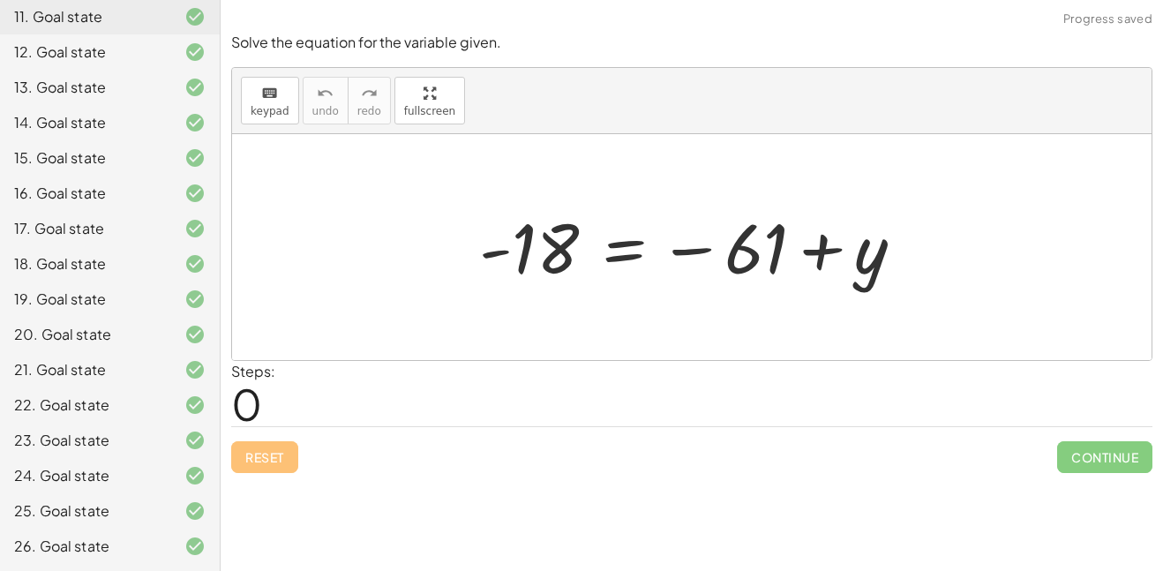
click at [79, 423] on div "21. Goal state" at bounding box center [110, 440] width 220 height 35
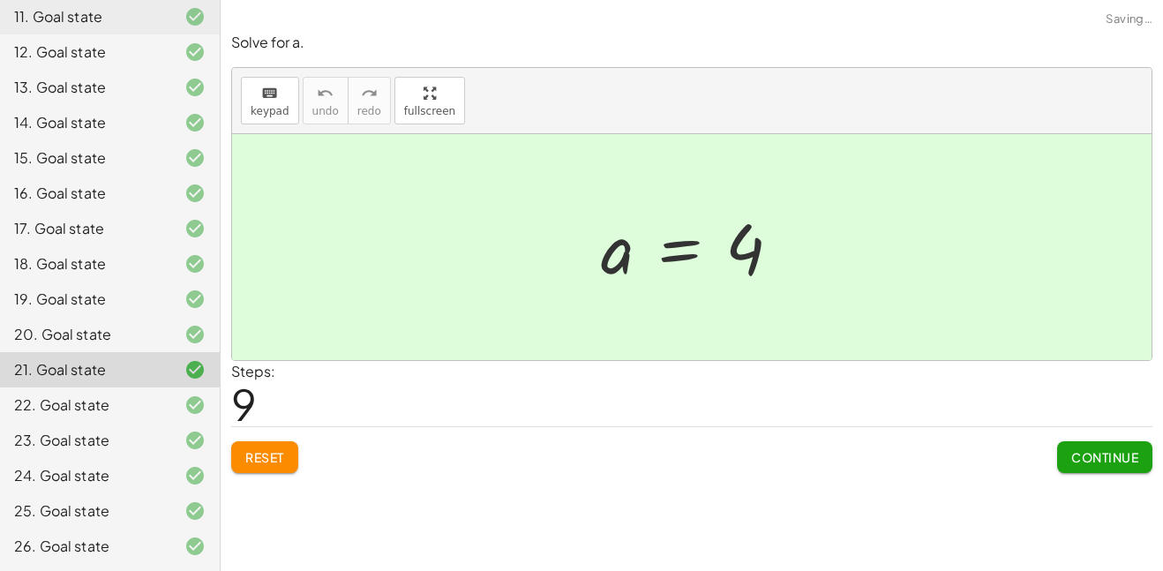
click at [273, 445] on button "Reset" at bounding box center [264, 457] width 67 height 32
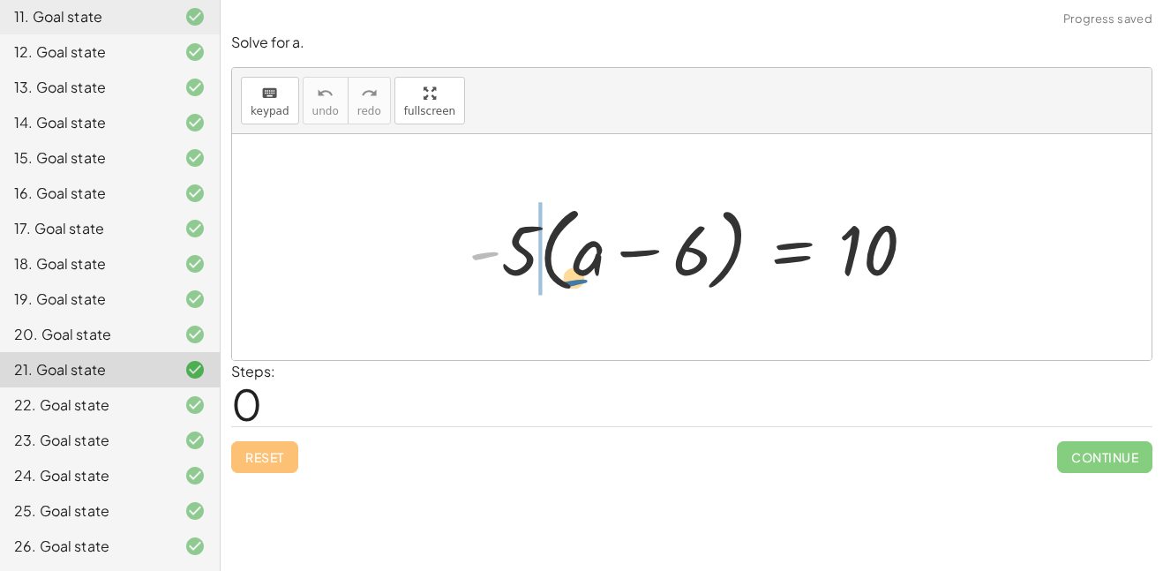
drag, startPoint x: 481, startPoint y: 255, endPoint x: 578, endPoint y: 281, distance: 100.4
click at [578, 281] on div at bounding box center [699, 248] width 478 height 102
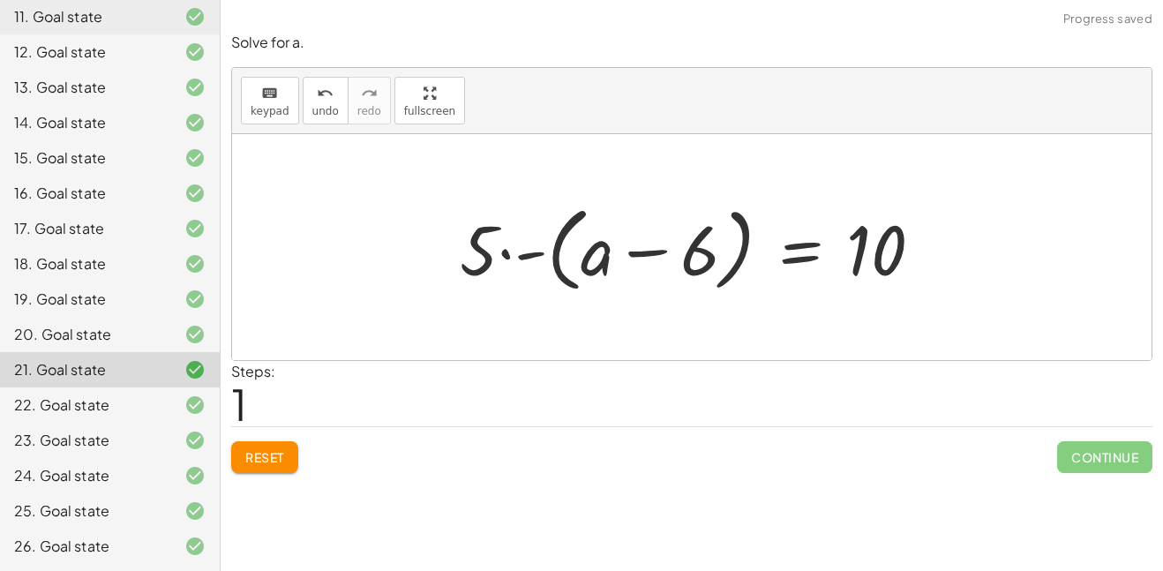
click at [279, 455] on span "Reset" at bounding box center [264, 457] width 39 height 16
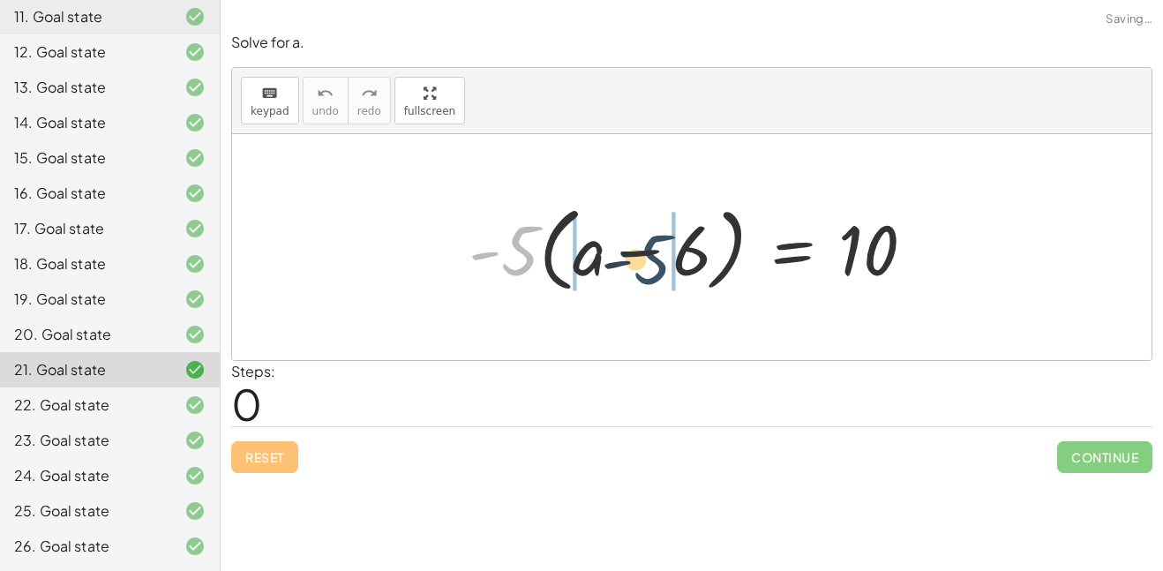
drag, startPoint x: 519, startPoint y: 262, endPoint x: 661, endPoint y: 261, distance: 142.1
click at [661, 261] on div at bounding box center [699, 248] width 478 height 102
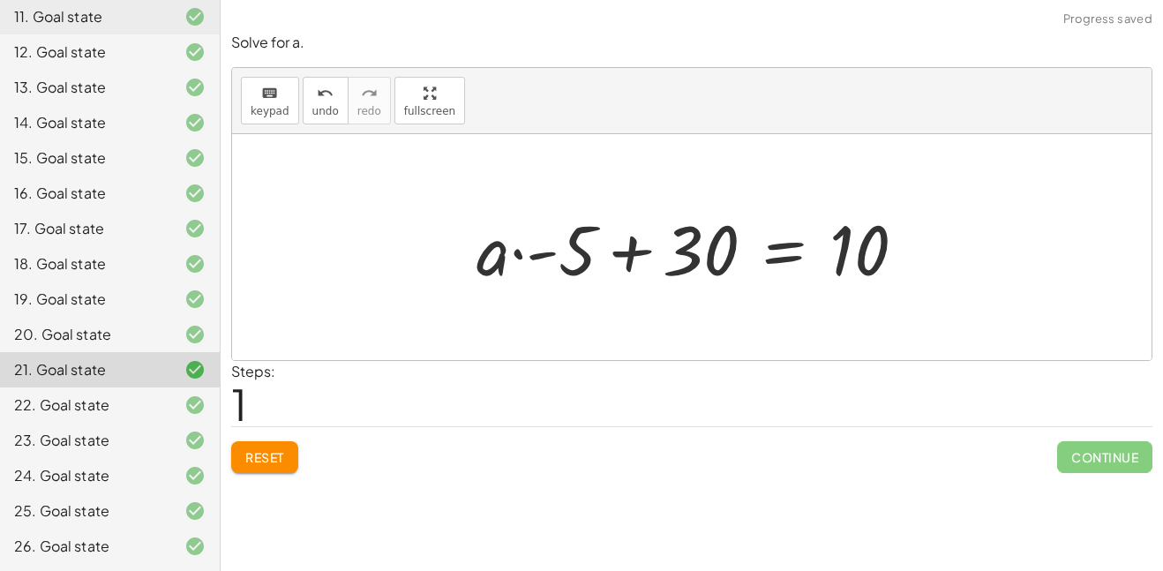
click at [0, 0] on div "Solve for a. keyboard keypad undo undo redo redo fullscreen · - 5 · ( + a − 6 )…" at bounding box center [0, 0] width 0 height 0
click at [254, 458] on span "Reset" at bounding box center [264, 457] width 39 height 16
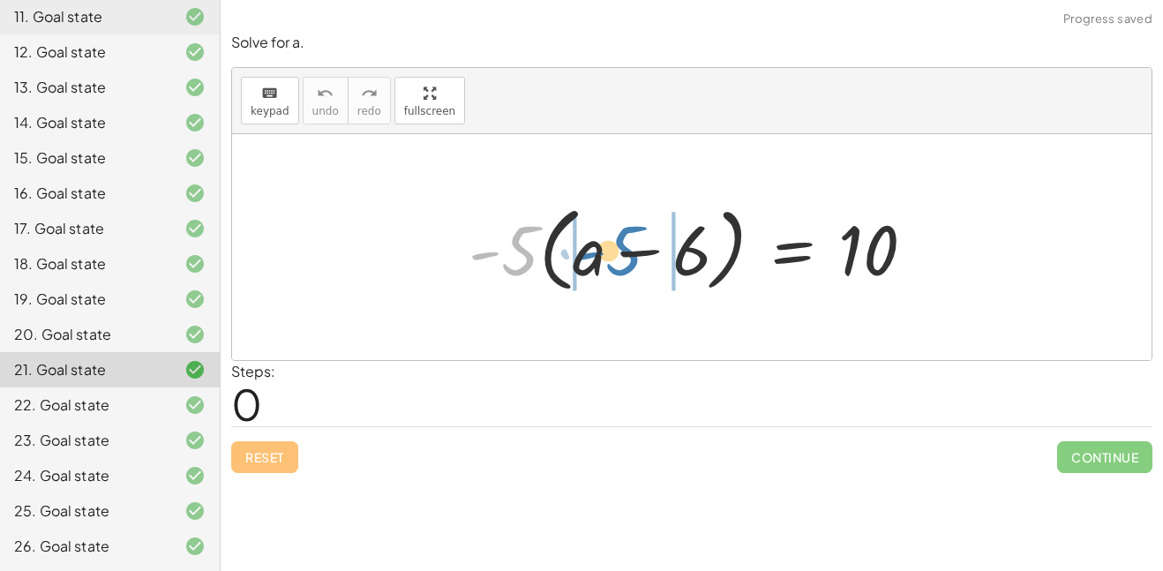
drag, startPoint x: 506, startPoint y: 267, endPoint x: 610, endPoint y: 267, distance: 104.2
click at [610, 267] on div at bounding box center [699, 248] width 478 height 102
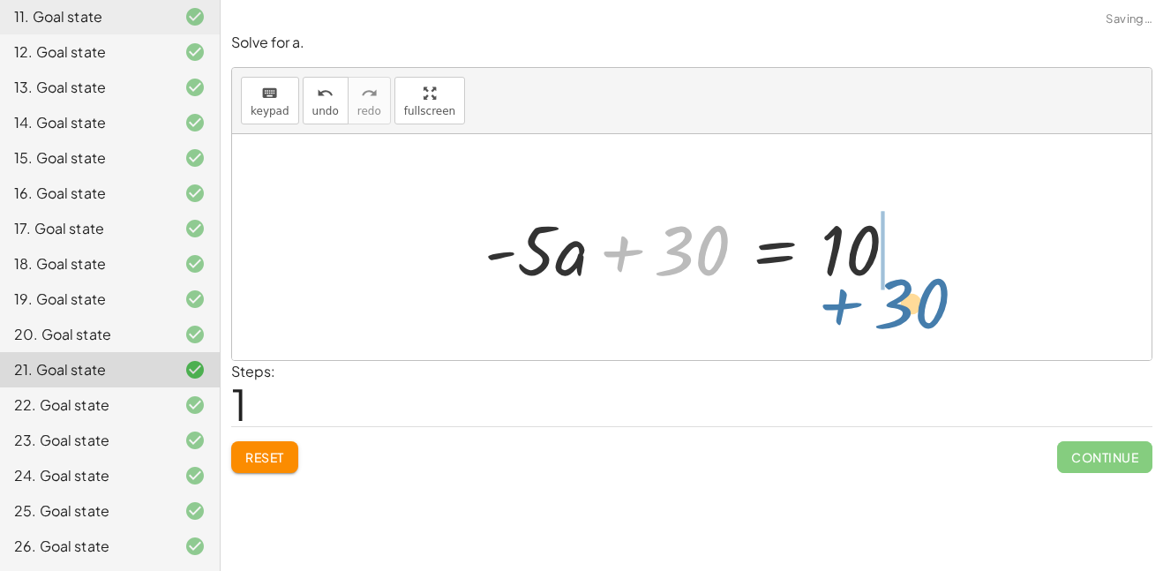
drag, startPoint x: 651, startPoint y: 268, endPoint x: 849, endPoint y: 286, distance: 199.4
click at [849, 286] on div at bounding box center [698, 247] width 445 height 91
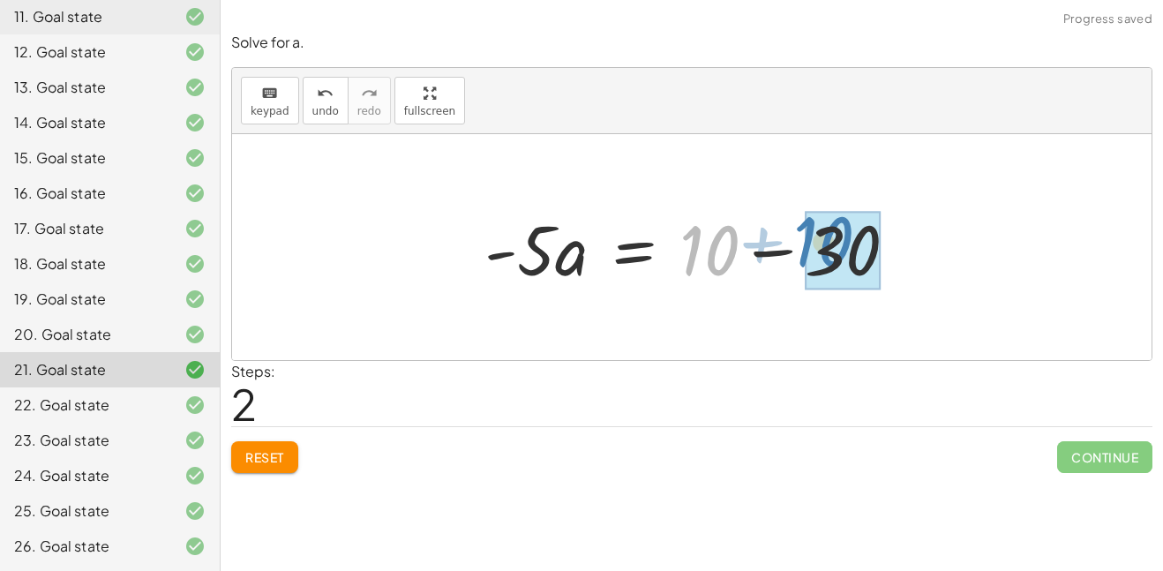
drag, startPoint x: 842, startPoint y: 269, endPoint x: 956, endPoint y: 260, distance: 114.2
click at [956, 260] on div "· - 5 · ( + a − 6 ) = 10 + · - 5 · a − · - 5 · 6 = 10 + · - 5 · a + 30 = 10 + 1…" at bounding box center [692, 247] width 920 height 226
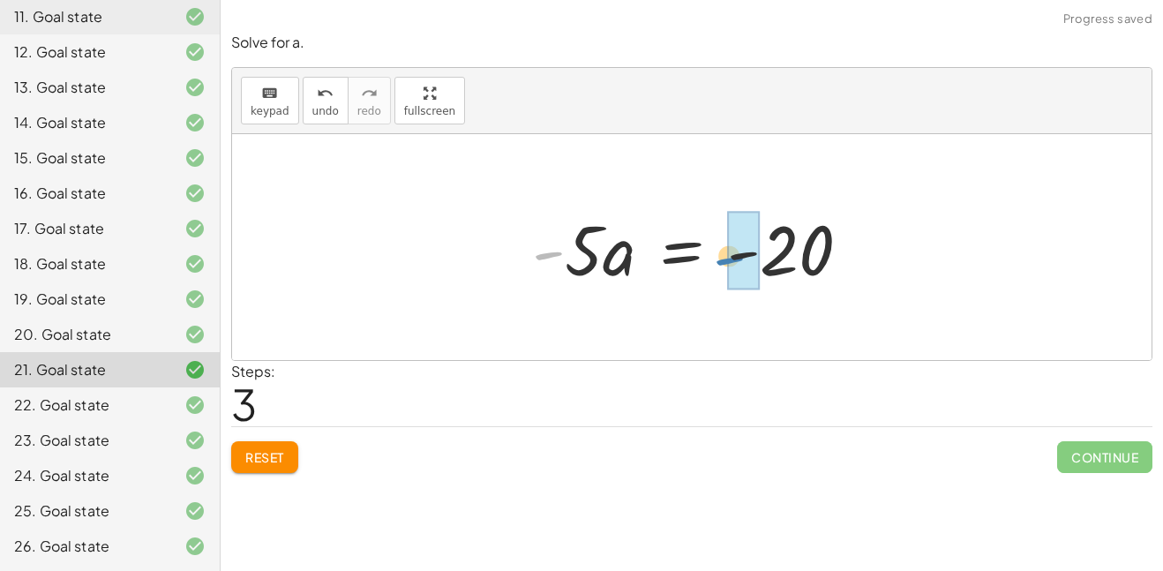
drag, startPoint x: 546, startPoint y: 272, endPoint x: 732, endPoint y: 278, distance: 185.5
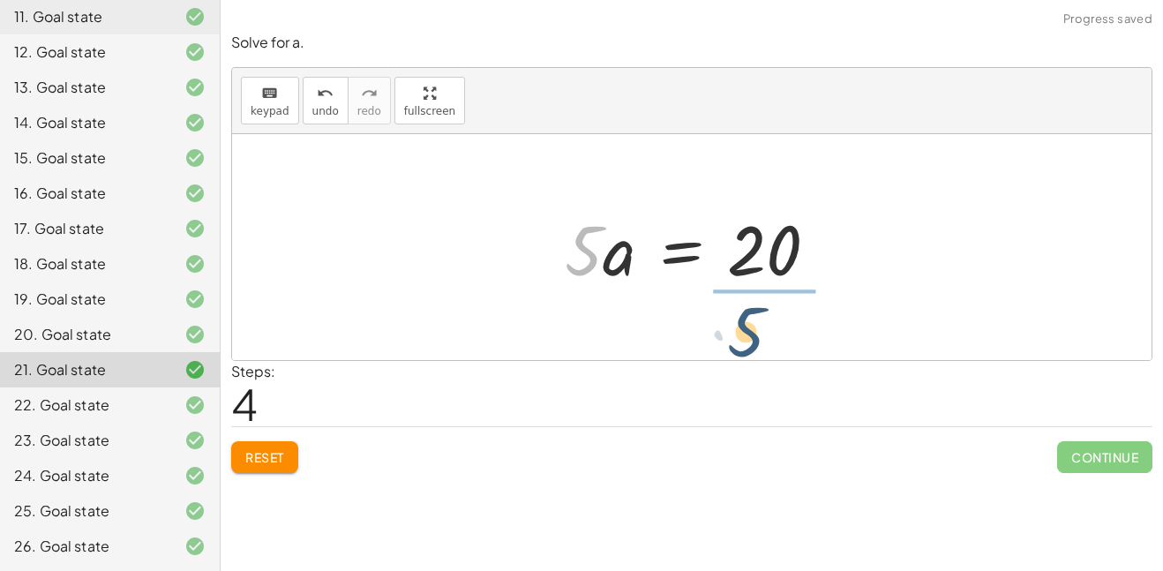
drag, startPoint x: 591, startPoint y: 269, endPoint x: 757, endPoint y: 343, distance: 181.8
click at [757, 343] on div "· - 5 · ( + a − 6 ) = 10 + · - 5 · a − · - 5 · 6 = 10 + · - 5 · a + 30 = 10 · -…" at bounding box center [692, 247] width 920 height 226
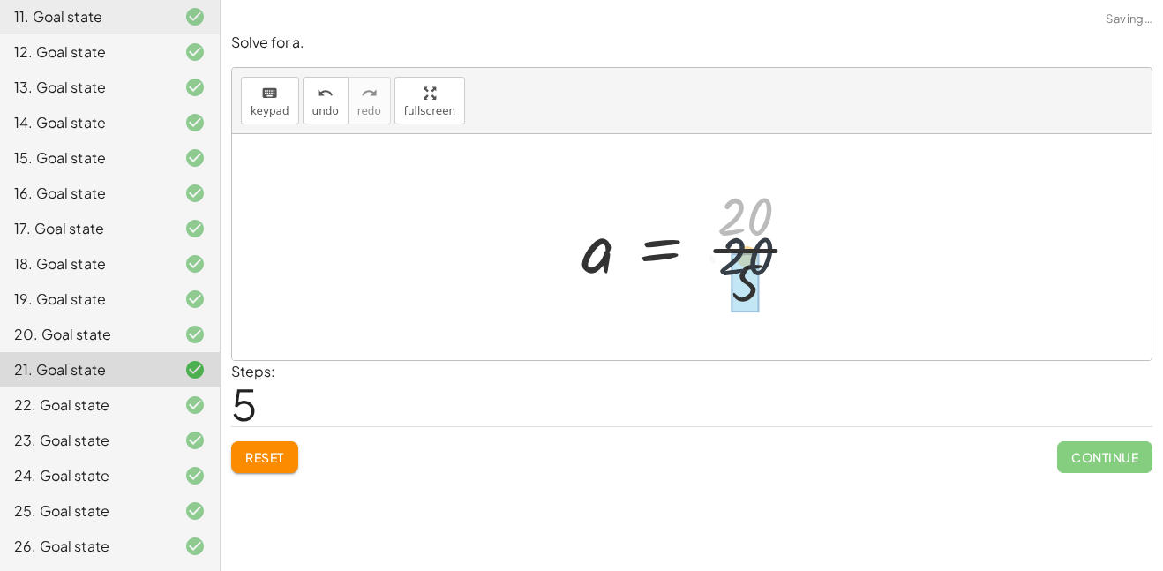
drag, startPoint x: 725, startPoint y: 228, endPoint x: 732, endPoint y: 286, distance: 58.7
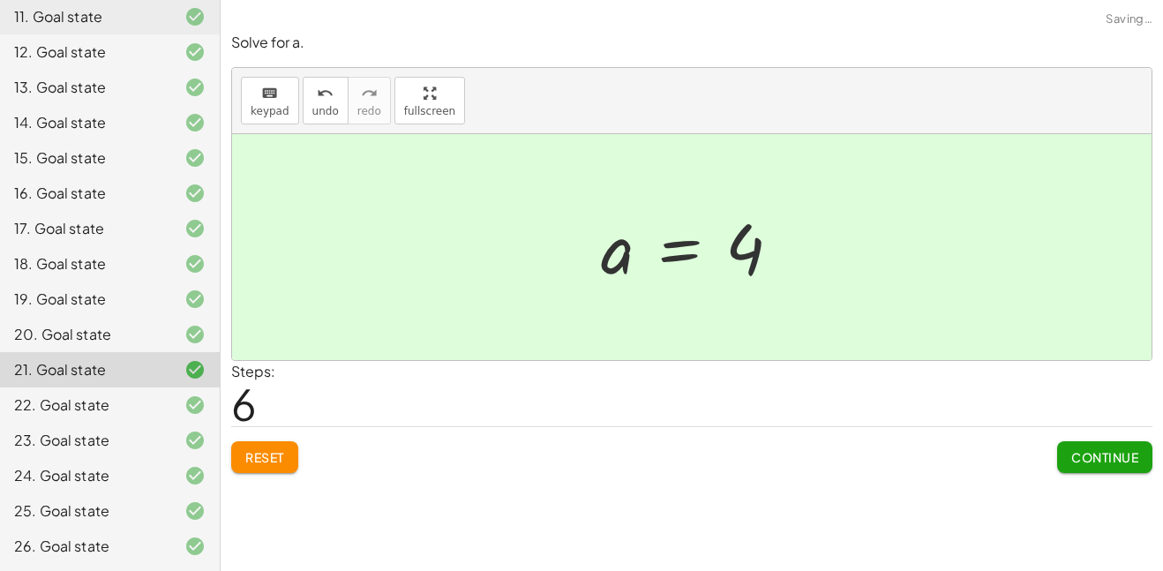
click at [1111, 468] on button "Continue" at bounding box center [1105, 457] width 95 height 32
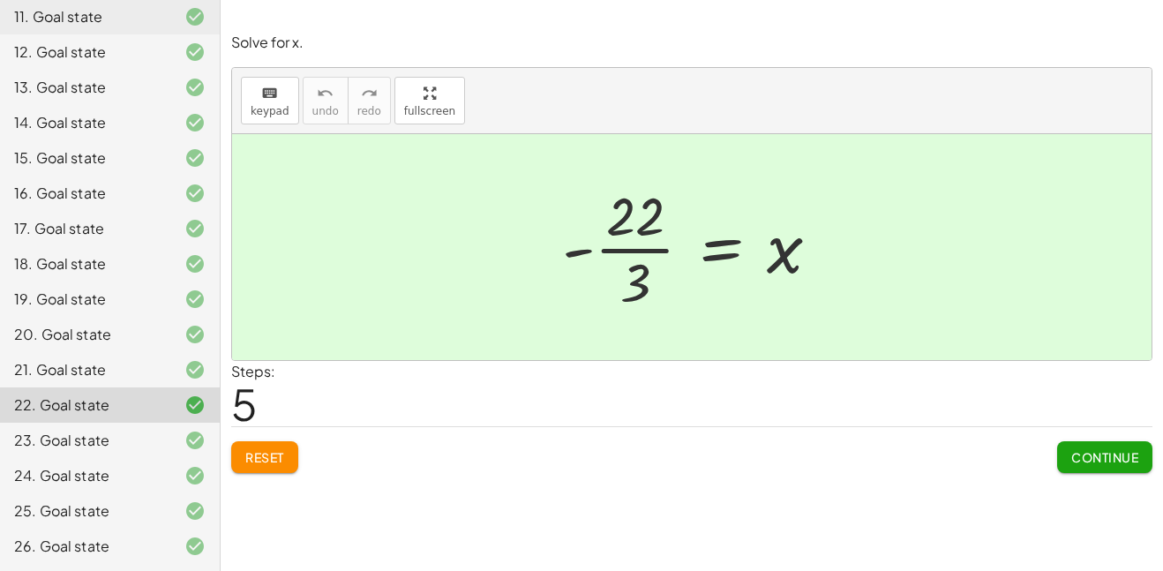
scroll to position [0, 0]
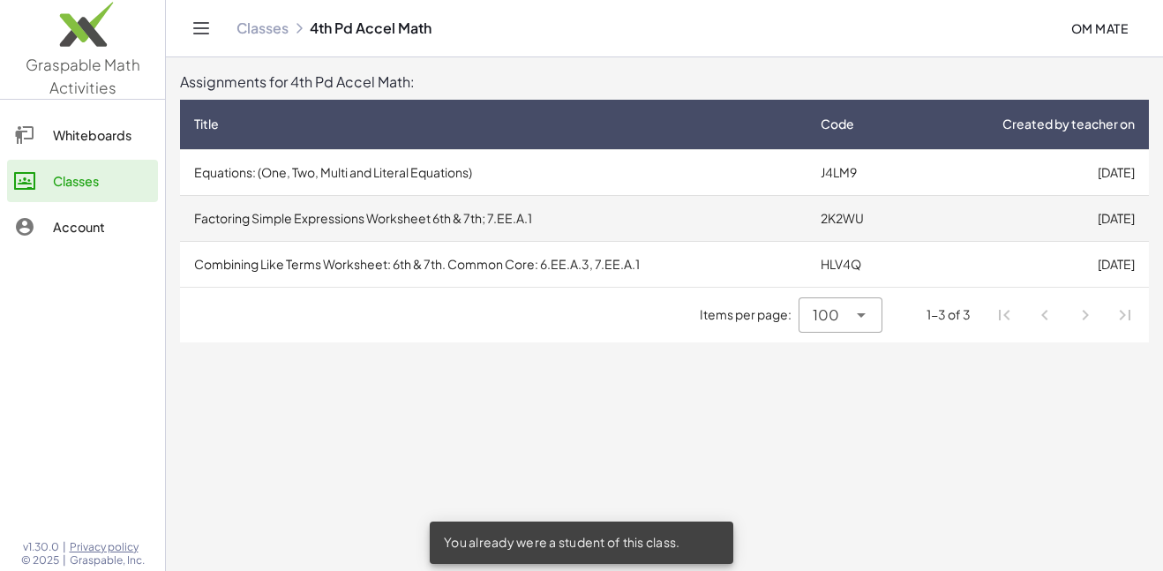
click at [193, 230] on td "Factoring Simple Expressions Worksheet 6th & 7th; 7.EE.A.1" at bounding box center [493, 218] width 627 height 46
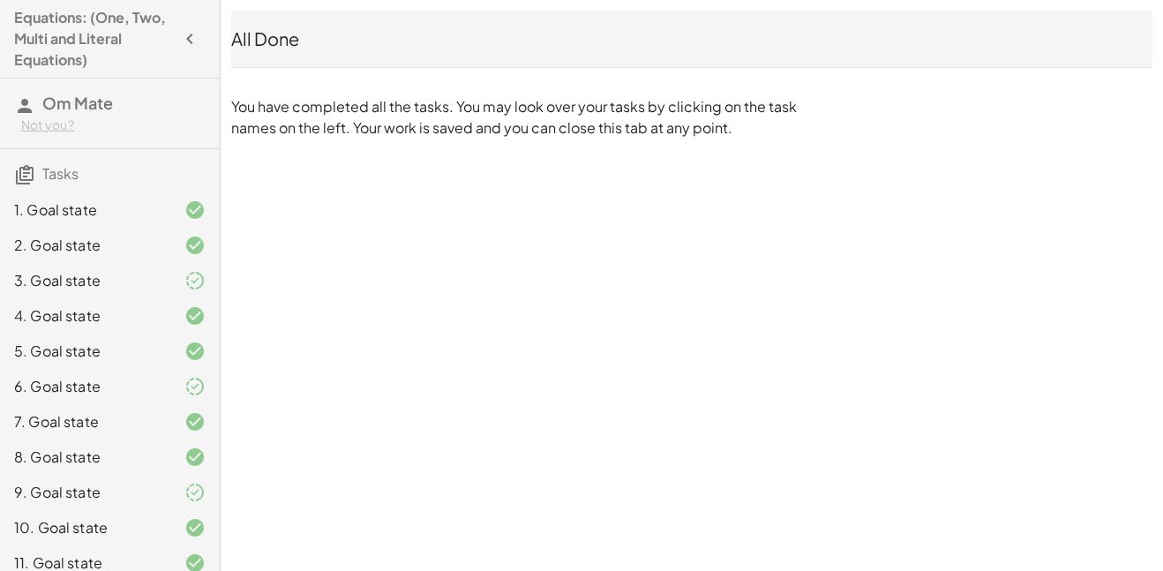
click at [85, 415] on div "7. Goal state" at bounding box center [85, 421] width 142 height 21
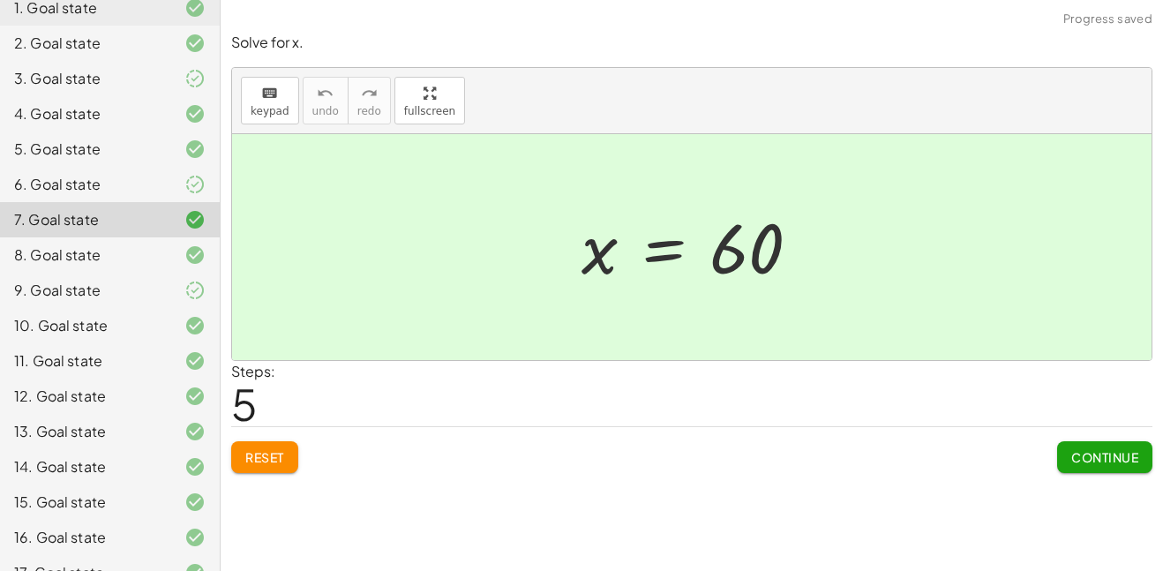
scroll to position [215, 0]
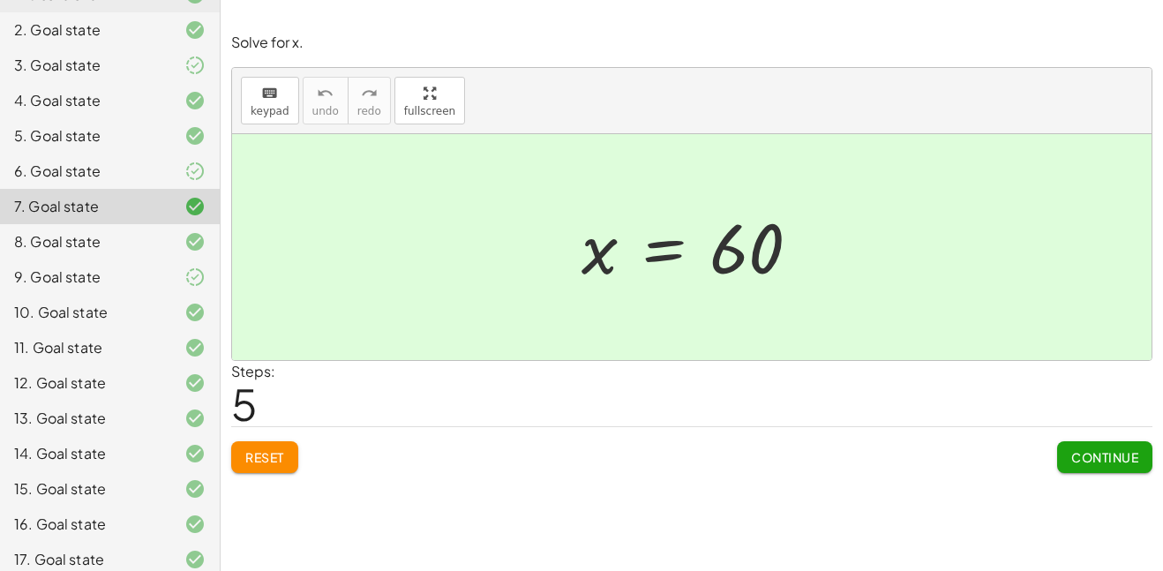
click at [288, 462] on button "Reset" at bounding box center [264, 457] width 67 height 32
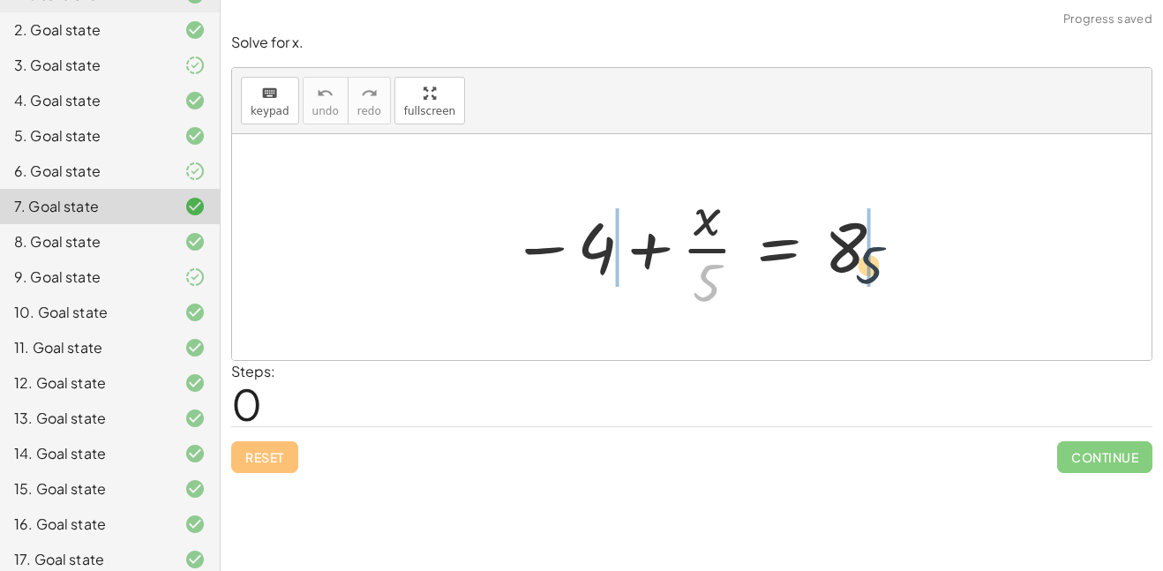
drag, startPoint x: 719, startPoint y: 275, endPoint x: 880, endPoint y: 257, distance: 162.5
click at [880, 257] on div at bounding box center [698, 247] width 393 height 136
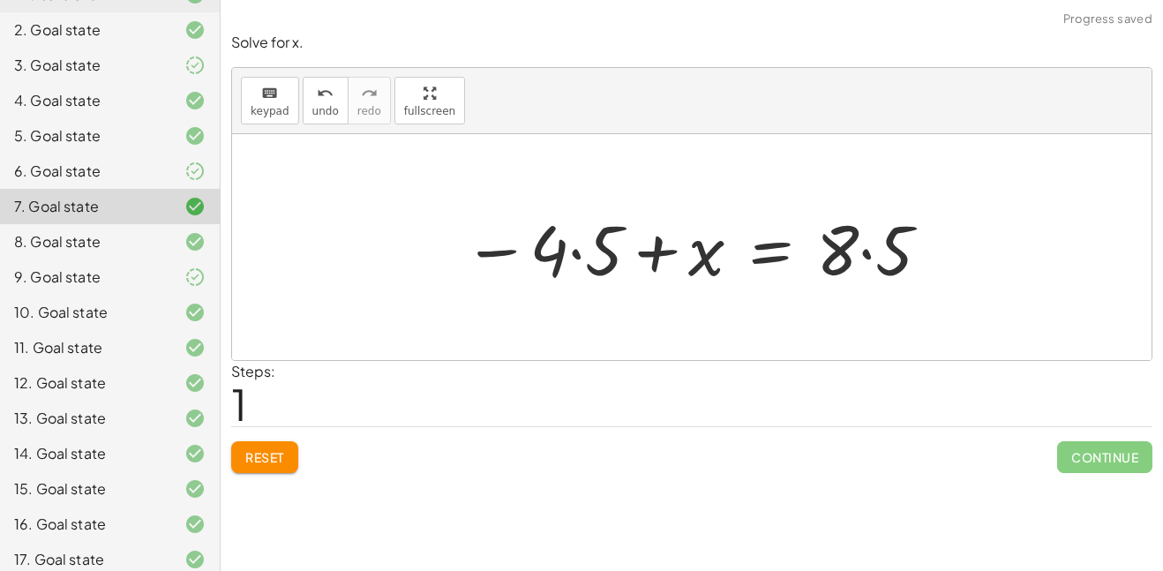
click at [239, 463] on button "Reset" at bounding box center [264, 457] width 67 height 32
